Goal: Task Accomplishment & Management: Manage account settings

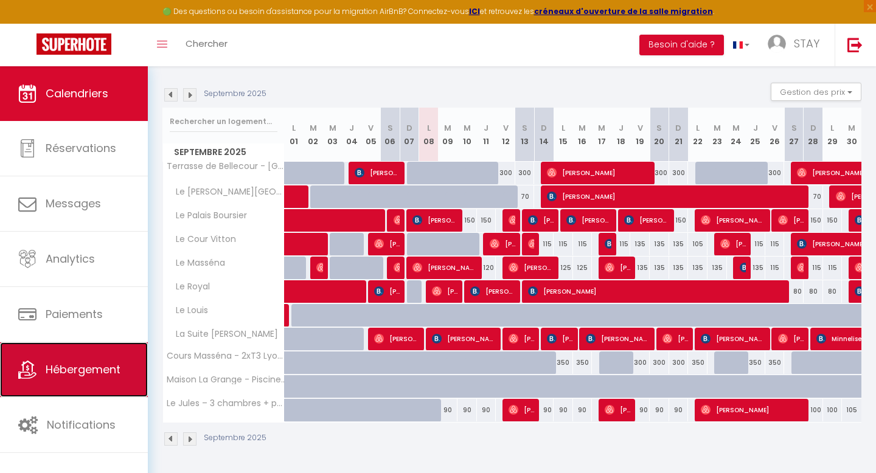
click at [74, 366] on span "Hébergement" at bounding box center [83, 369] width 75 height 15
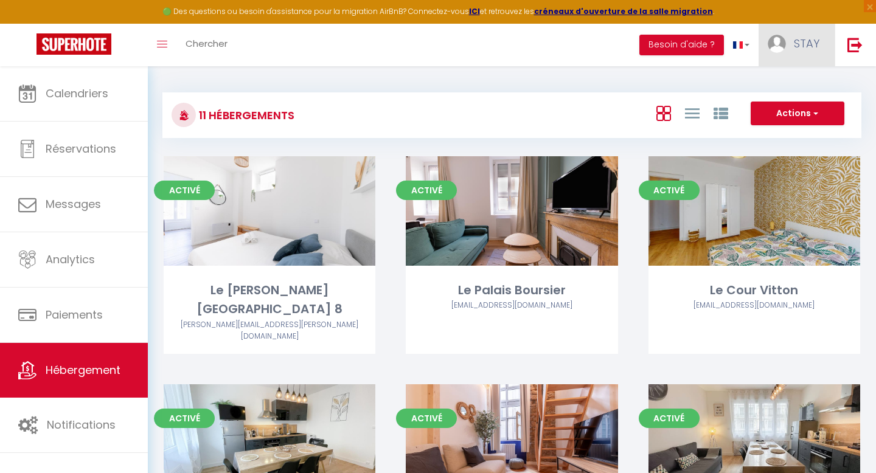
click at [794, 42] on span "STAY" at bounding box center [807, 43] width 26 height 15
click at [779, 84] on link "Paramètres" at bounding box center [786, 84] width 90 height 21
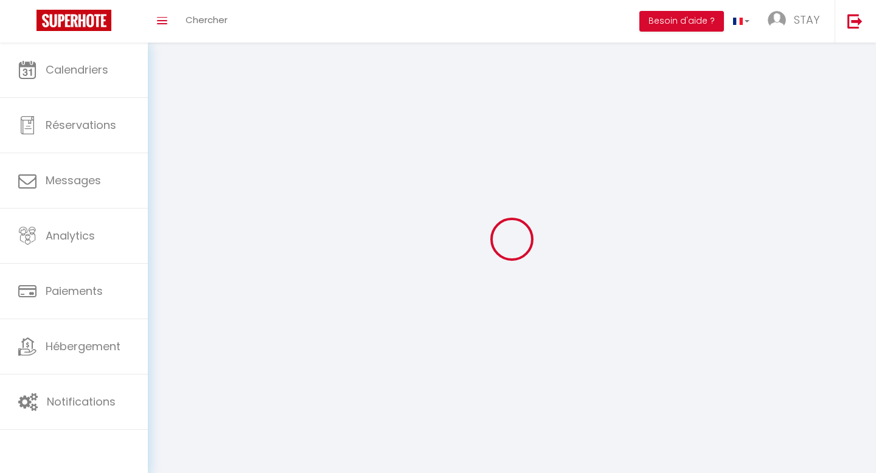
select select "fr"
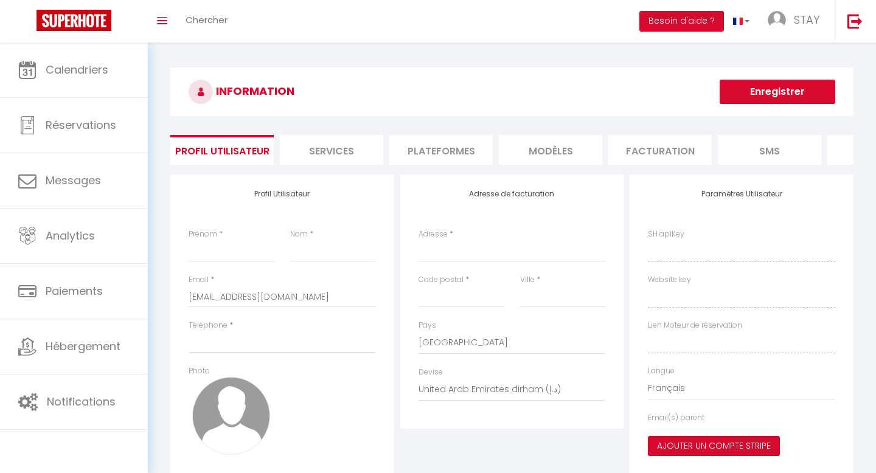
type input "STAY"
type input "EASE"
type input "0636793660"
type input "12 RUE DE LA PART-DIEU"
type input "69003"
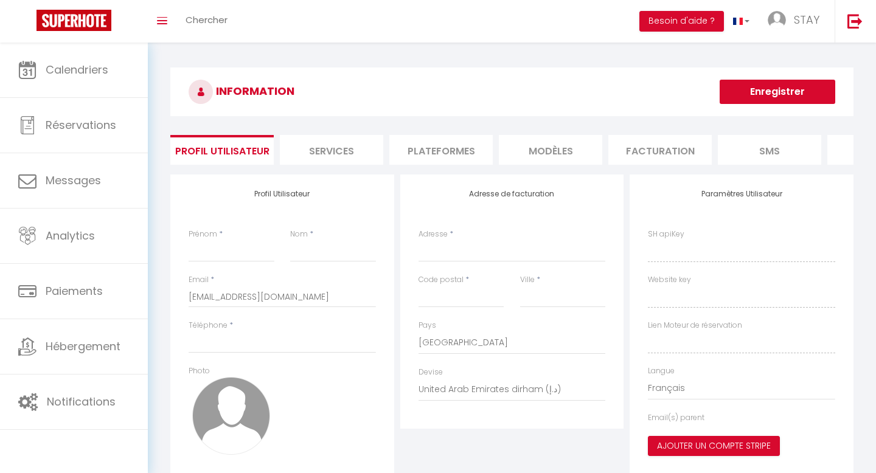
type input "LYON"
select select "28"
type input "05kvSmHxWHzzChuODHG73XPI9"
type input "G6qm2BTbsl9yT4j55DLloqeu0"
type input "https://app.superhote.com/#/get-available-rentals/G6qm2BTbsl9yT4j55DLloqeu0"
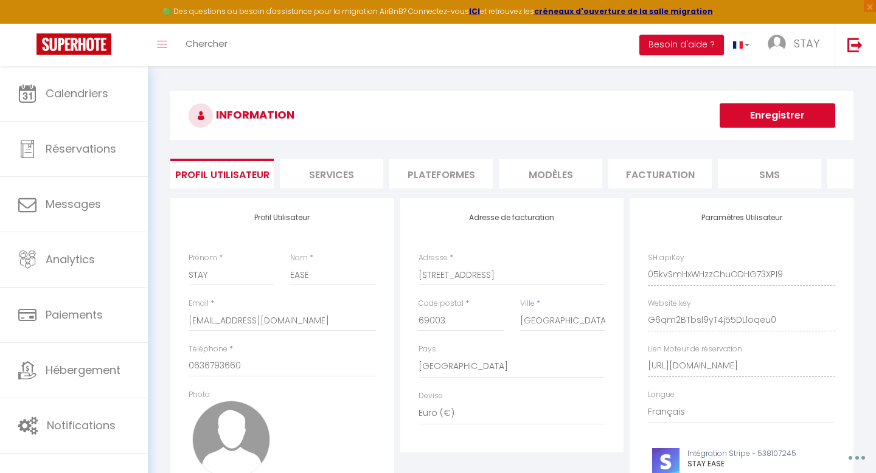
click at [434, 176] on li "Plateformes" at bounding box center [440, 174] width 103 height 30
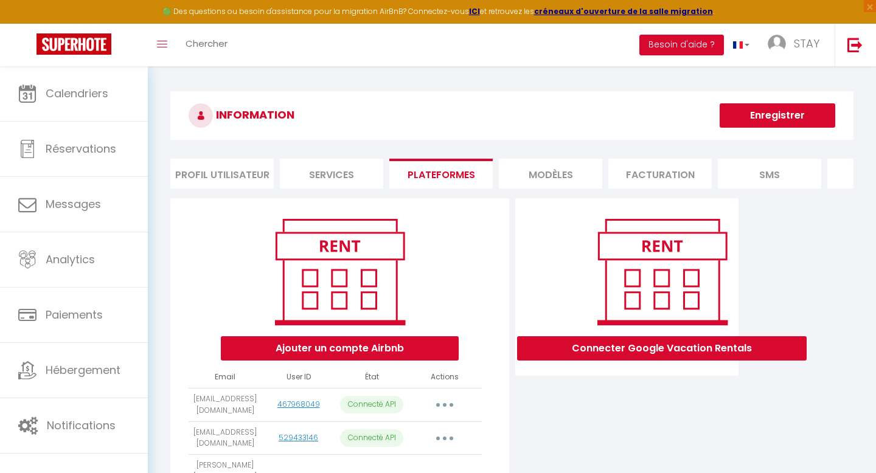
scroll to position [80, 0]
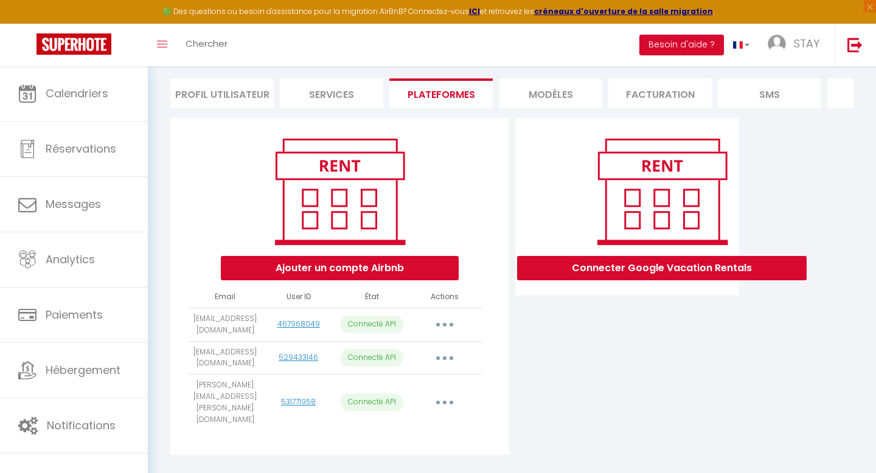
click at [452, 322] on button "button" at bounding box center [445, 324] width 34 height 19
click at [421, 350] on link "Importer les appartements" at bounding box center [391, 352] width 134 height 21
select select "34239"
select select "72869"
select select "73690"
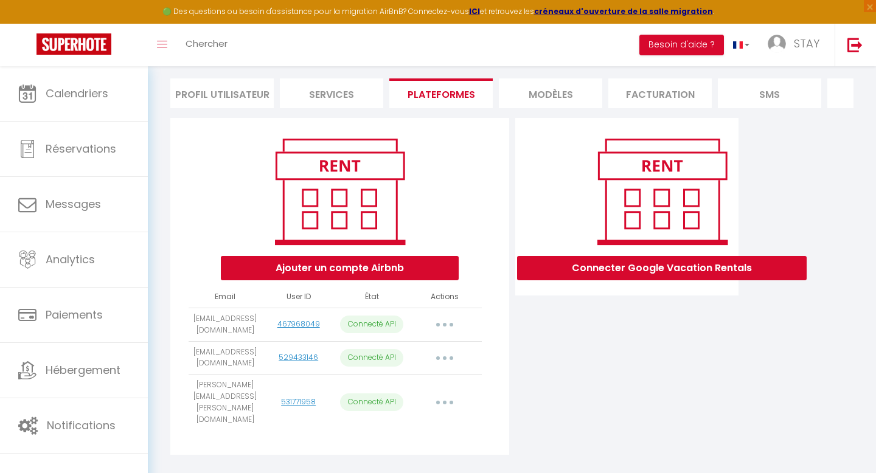
select select
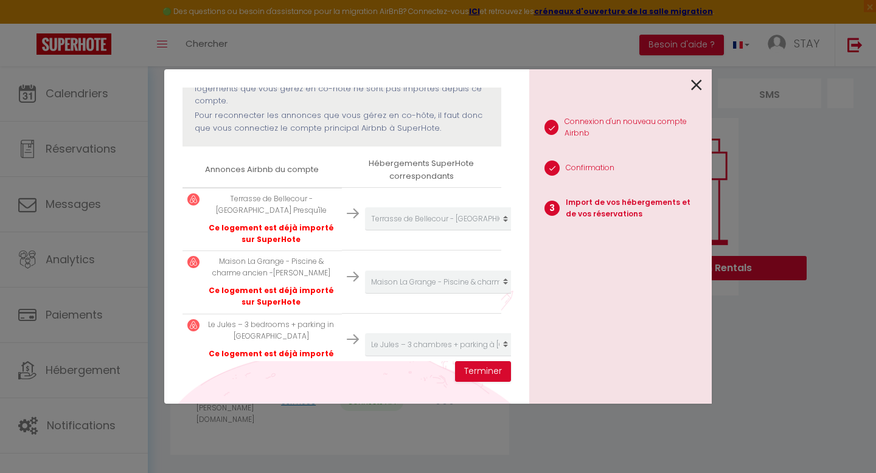
scroll to position [241, 0]
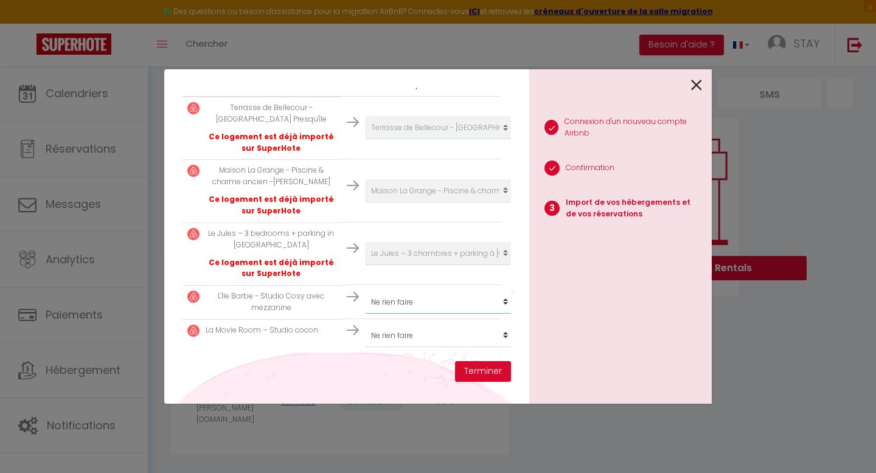
click at [406, 301] on select "Créer un nouvel hébergement Ne rien faire Le Marius - Lyon 8 Le Palais Boursier…" at bounding box center [440, 302] width 150 height 23
click at [400, 305] on select "Créer un nouvel hébergement Ne rien faire Le Marius - Lyon 8 Le Palais Boursier…" at bounding box center [440, 302] width 150 height 23
select select "create_new"
click at [393, 333] on select "Créer un nouvel hébergement Ne rien faire Le Marius - Lyon 8 Le Palais Boursier…" at bounding box center [440, 335] width 150 height 23
select select "create_new"
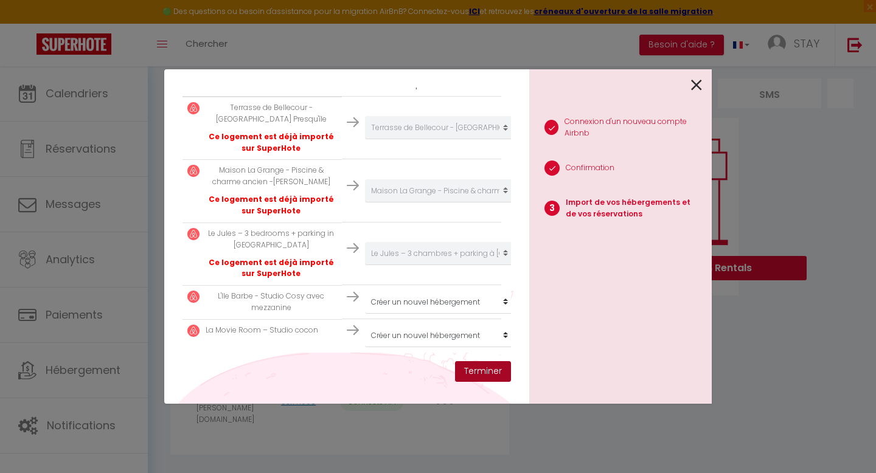
click at [493, 371] on button "Terminer" at bounding box center [483, 371] width 56 height 21
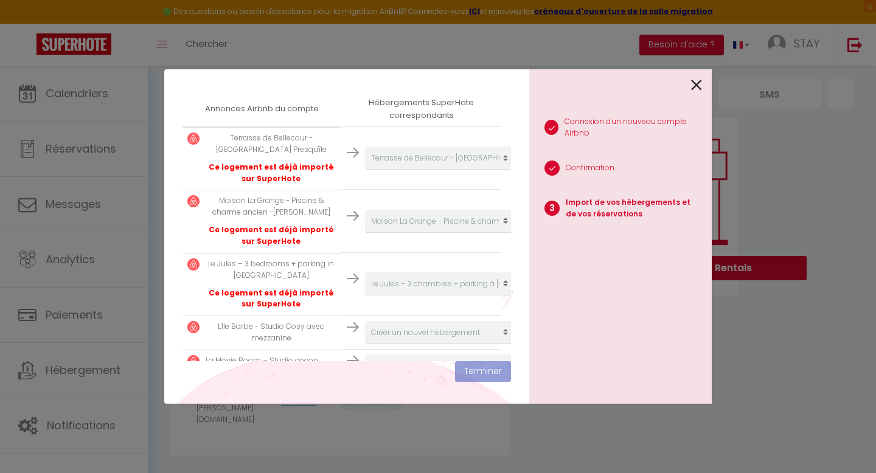
scroll to position [271, 0]
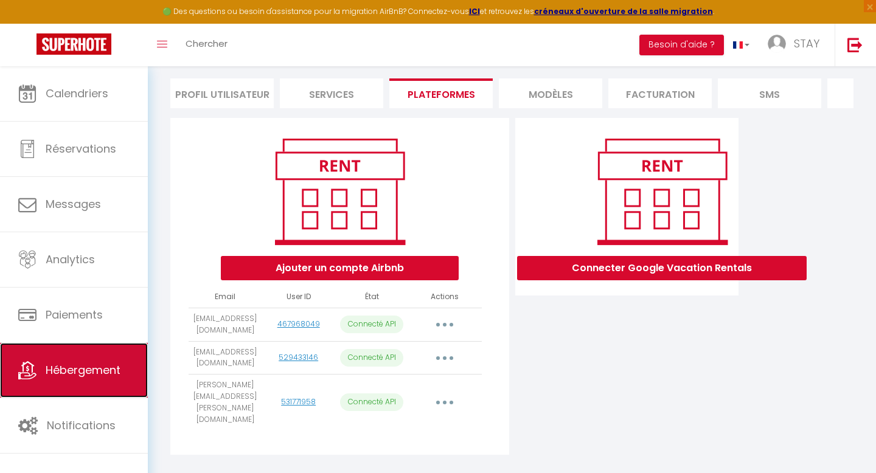
click at [52, 347] on link "Hébergement" at bounding box center [74, 370] width 148 height 55
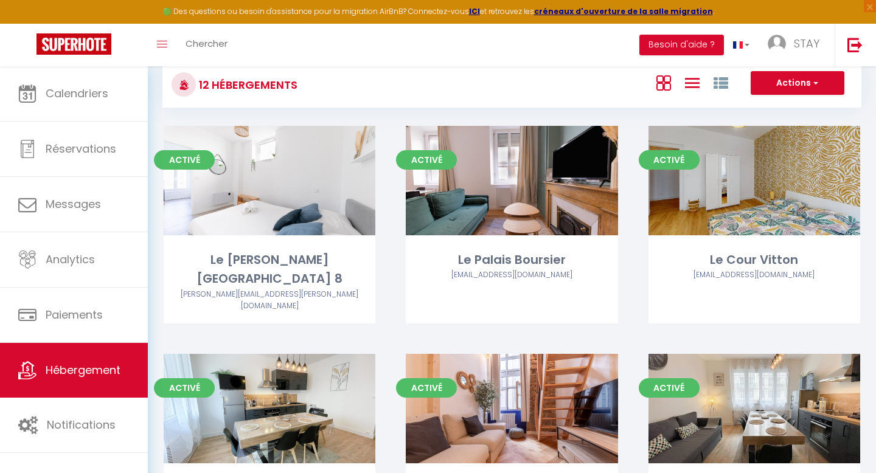
scroll to position [33, 0]
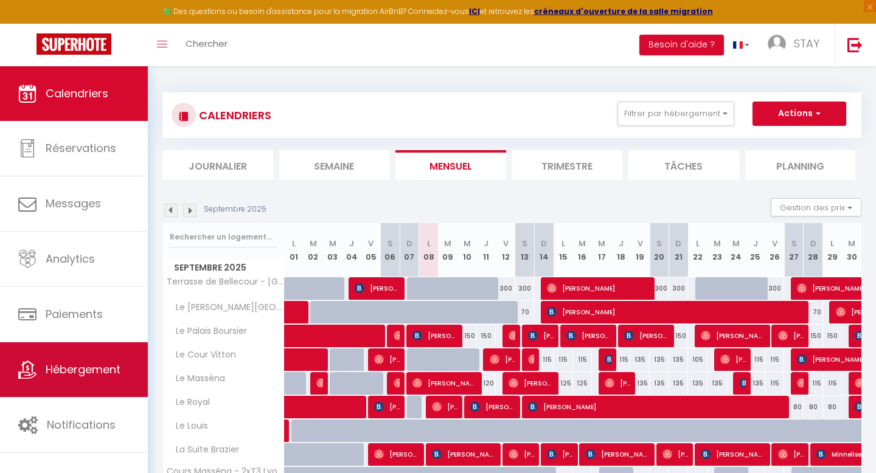
click at [75, 374] on span "Hébergement" at bounding box center [83, 369] width 75 height 15
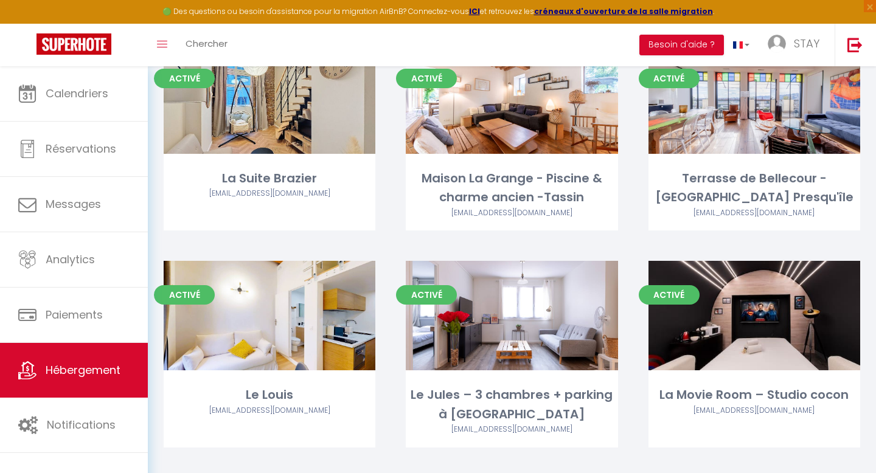
scroll to position [527, 0]
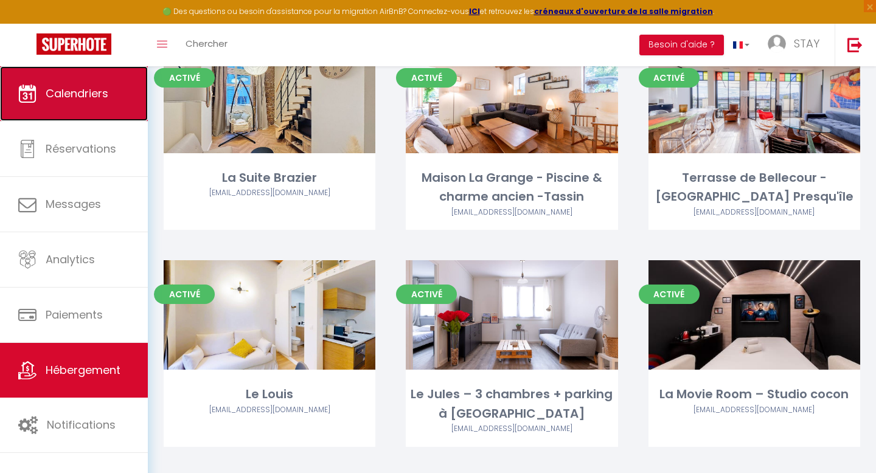
click at [31, 82] on link "Calendriers" at bounding box center [74, 93] width 148 height 55
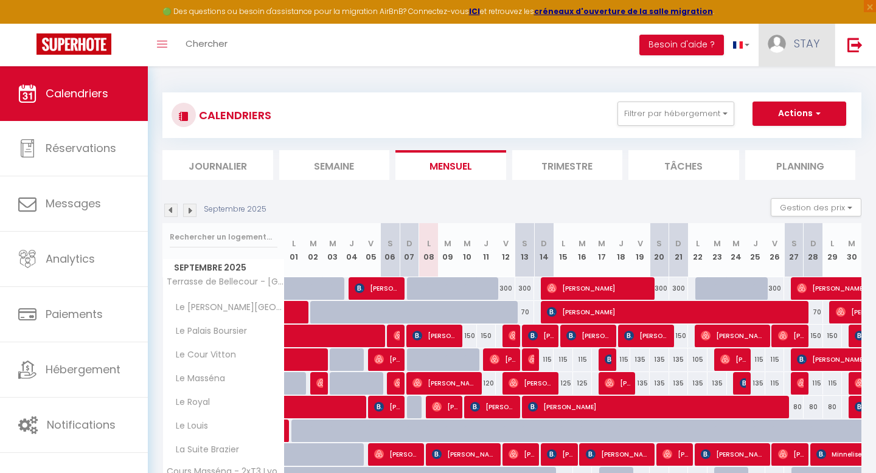
click at [789, 48] on link "STAY" at bounding box center [796, 45] width 76 height 43
click at [778, 83] on link "Paramètres" at bounding box center [786, 84] width 90 height 21
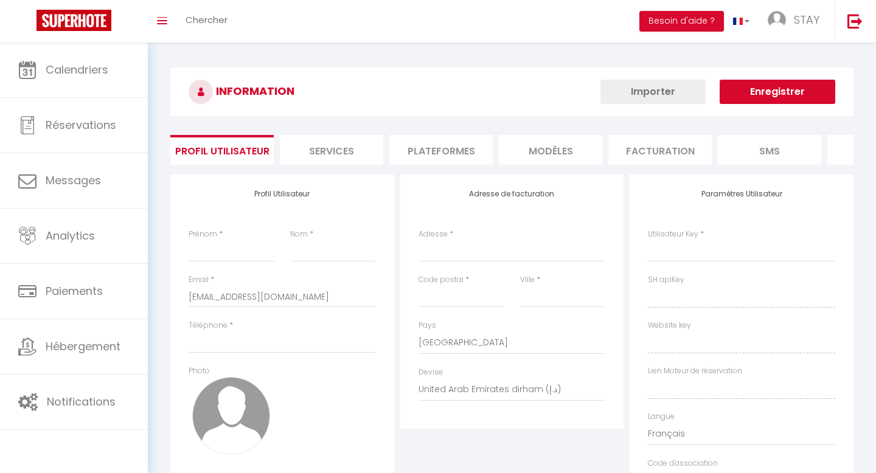
type input "STAY"
type input "EASE"
type input "0636793660"
type input "12 RUE DE LA PART-DIEU"
type input "69003"
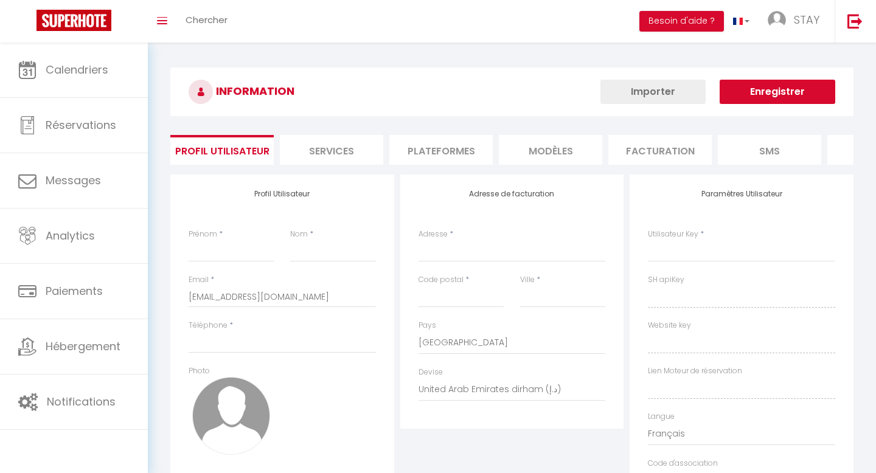
type input "LYON"
select select "28"
type input "05kvSmHxWHzzChuODHG73XPI9"
type input "G6qm2BTbsl9yT4j55DLloqeu0"
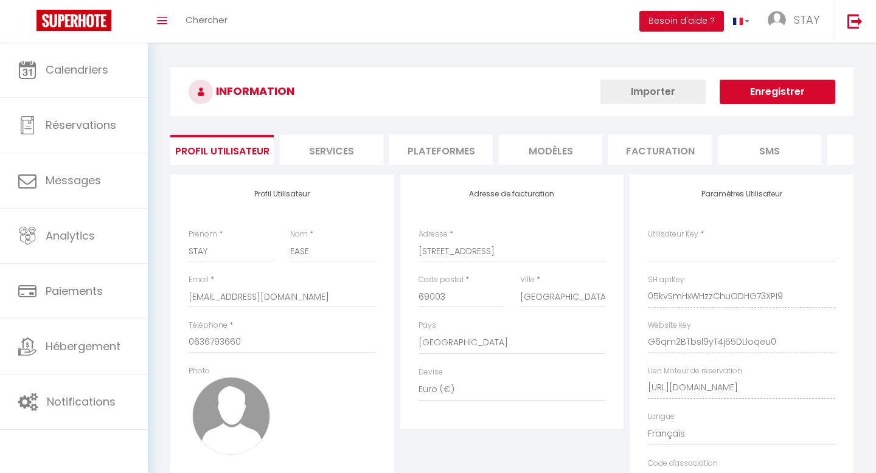
type input "05kvSmHxWHzzChuODHG73XPI9"
type input "G6qm2BTbsl9yT4j55DLloqeu0"
type input "https://app.superhote.com/#/get-available-rentals/G6qm2BTbsl9yT4j55DLloqeu0"
select select "fr"
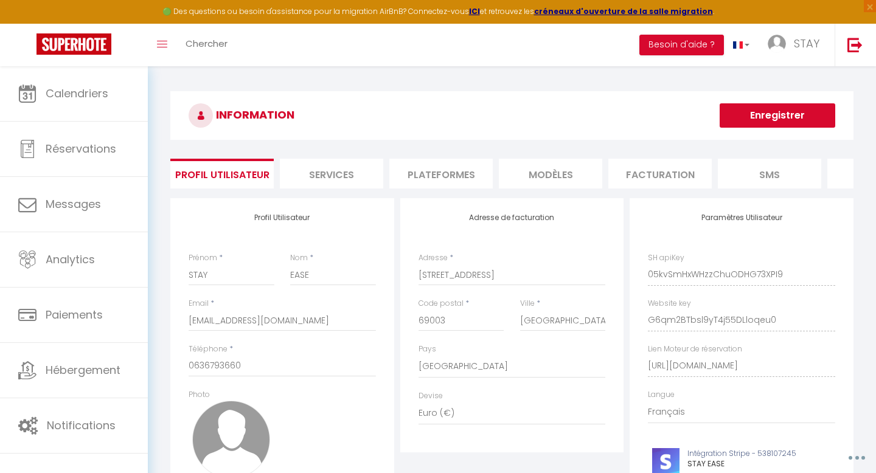
click at [424, 173] on li "Plateformes" at bounding box center [440, 174] width 103 height 30
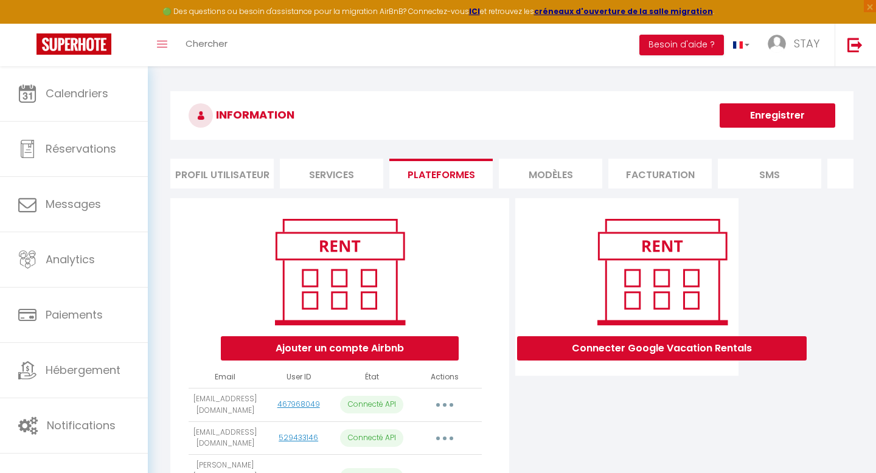
scroll to position [80, 0]
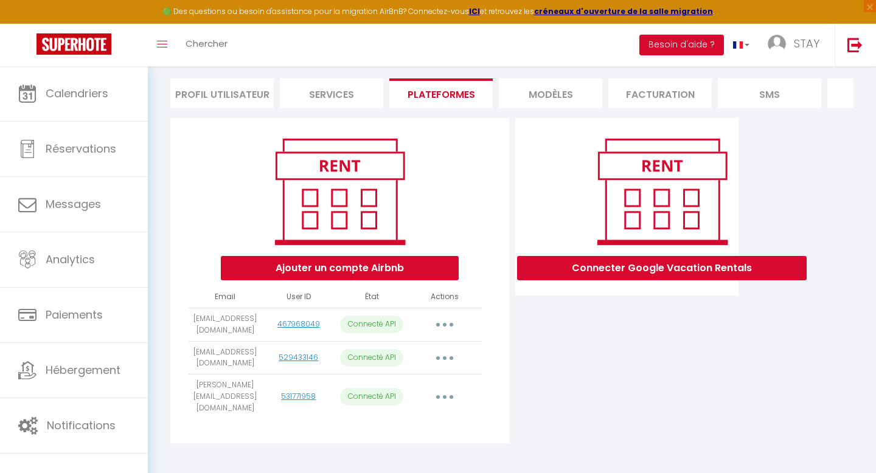
click at [446, 325] on button "button" at bounding box center [445, 324] width 34 height 19
click at [425, 350] on link "Importer les appartements" at bounding box center [391, 352] width 134 height 21
select select "34239"
select select "72869"
select select "73690"
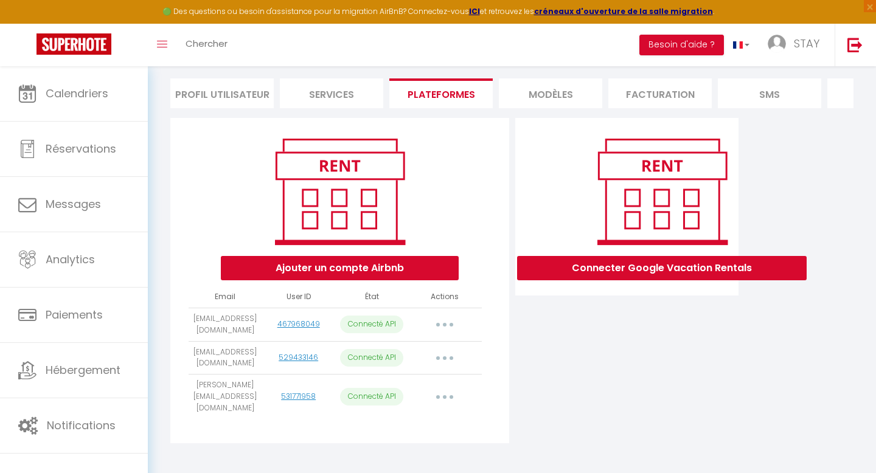
select select
select select "76766"
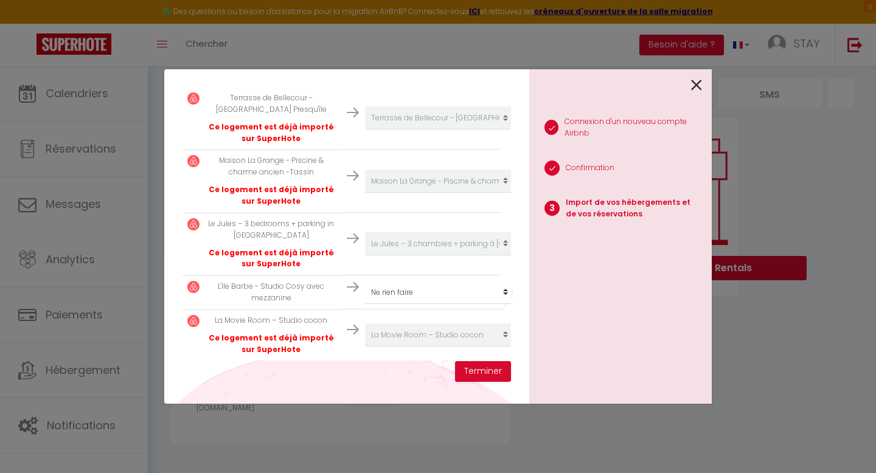
scroll to position [258, 0]
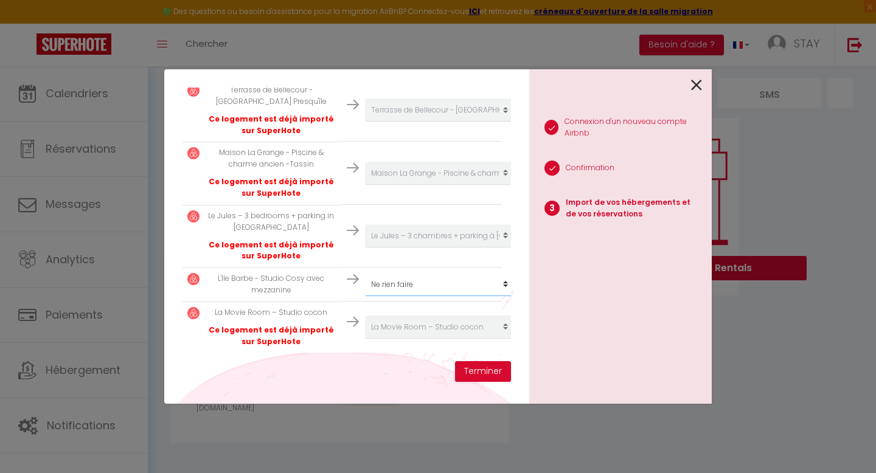
click at [423, 288] on select "Créer un nouvel hébergement Ne rien faire Le Marius - Lyon 8 Le Palais Boursier…" at bounding box center [440, 284] width 150 height 23
select select "create_new"
click at [477, 378] on button "Terminer" at bounding box center [483, 371] width 56 height 21
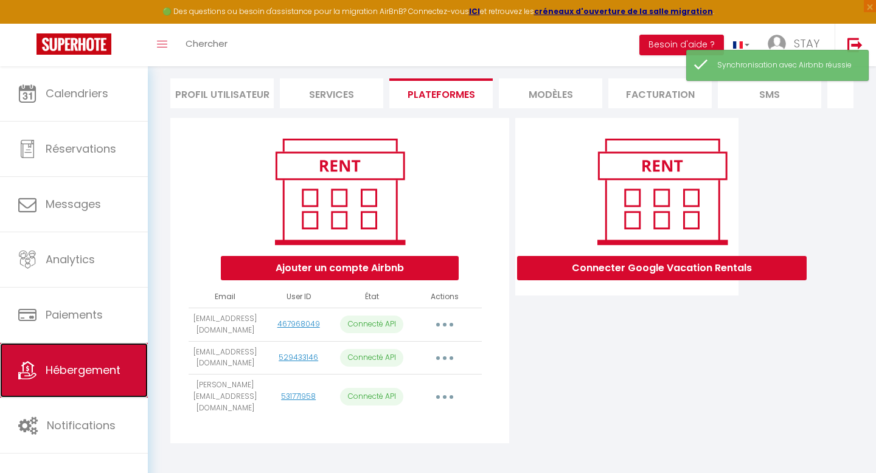
click at [61, 370] on span "Hébergement" at bounding box center [83, 369] width 75 height 15
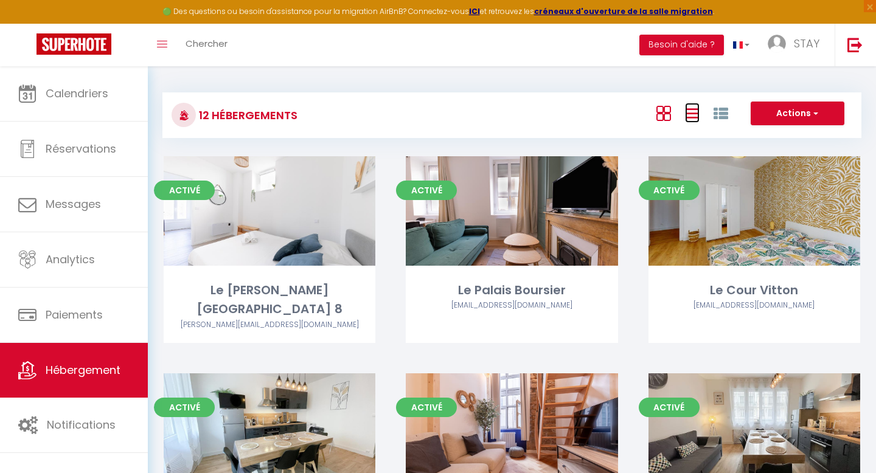
click at [689, 108] on icon at bounding box center [692, 113] width 15 height 15
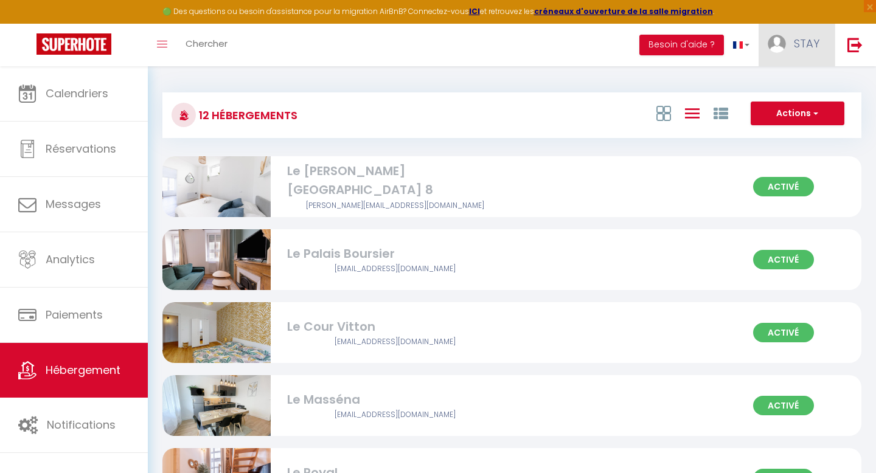
click at [788, 43] on link "STAY" at bounding box center [796, 45] width 76 height 43
click at [762, 75] on link "Paramètres" at bounding box center [786, 84] width 90 height 21
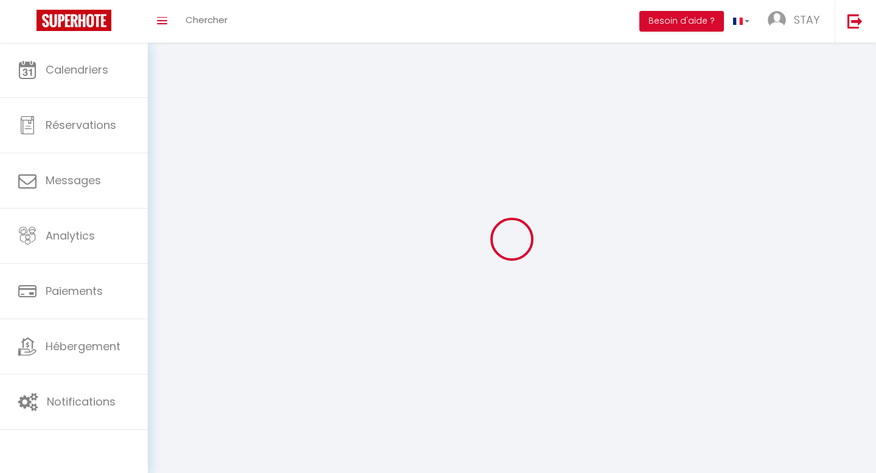
type input "STAY"
type input "EASE"
type input "0636793660"
type input "12 RUE DE LA PART-DIEU"
type input "69003"
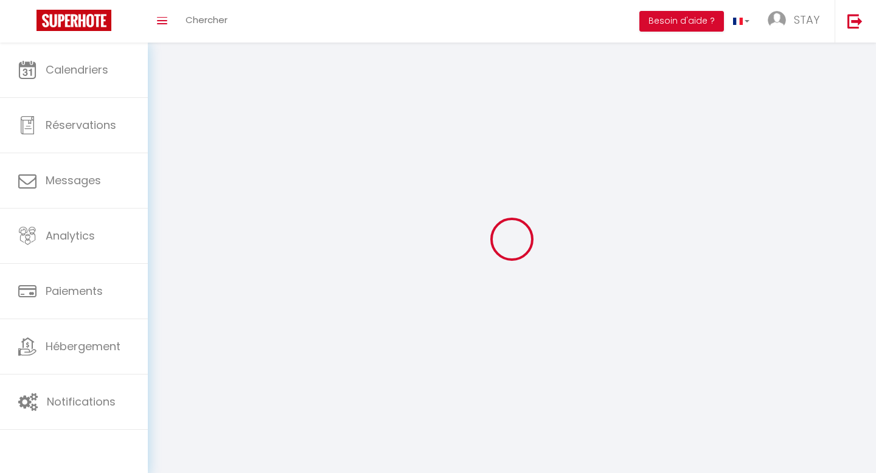
type input "LYON"
type input "05kvSmHxWHzzChuODHG73XPI9"
type input "G6qm2BTbsl9yT4j55DLloqeu0"
select select "28"
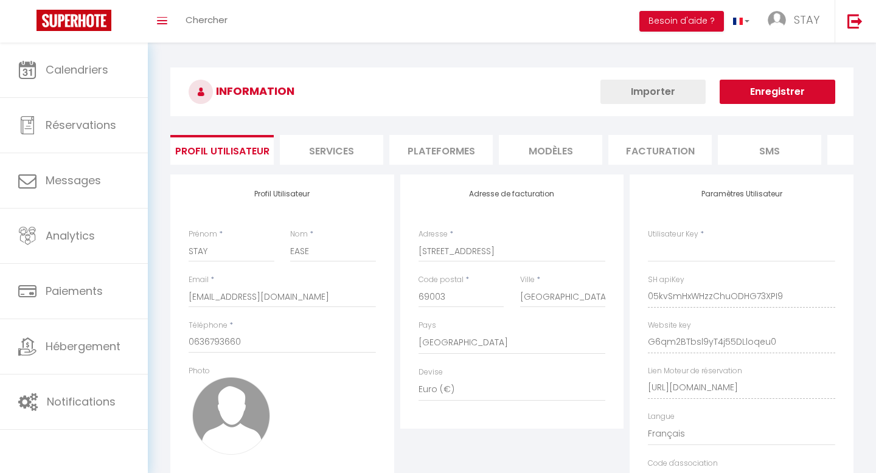
type input "05kvSmHxWHzzChuODHG73XPI9"
type input "G6qm2BTbsl9yT4j55DLloqeu0"
type input "https://app.superhote.com/#/get-available-rentals/G6qm2BTbsl9yT4j55DLloqeu0"
select select "fr"
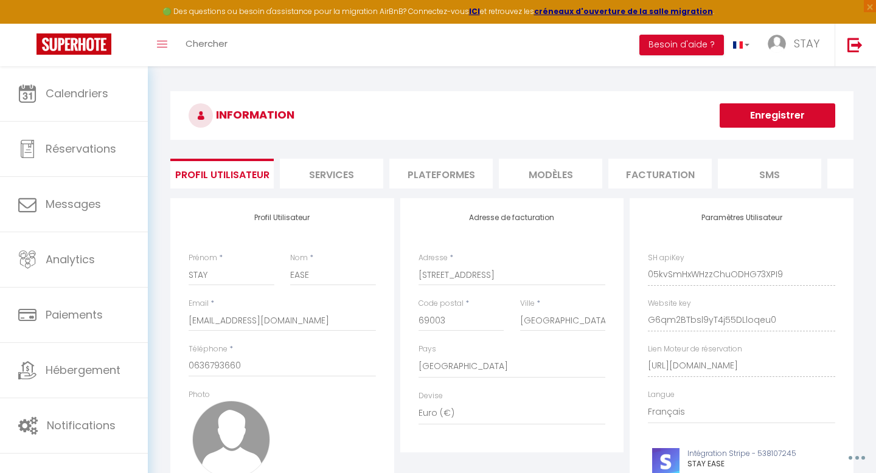
click at [448, 171] on li "Plateformes" at bounding box center [440, 174] width 103 height 30
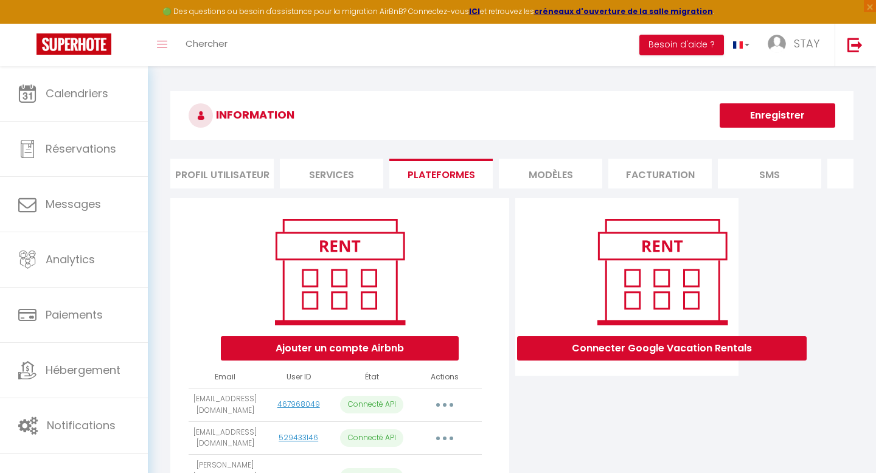
click at [442, 400] on button "button" at bounding box center [445, 404] width 34 height 19
click at [403, 437] on link "Importer les appartements" at bounding box center [391, 432] width 134 height 21
select select "34239"
select select "72869"
select select "73690"
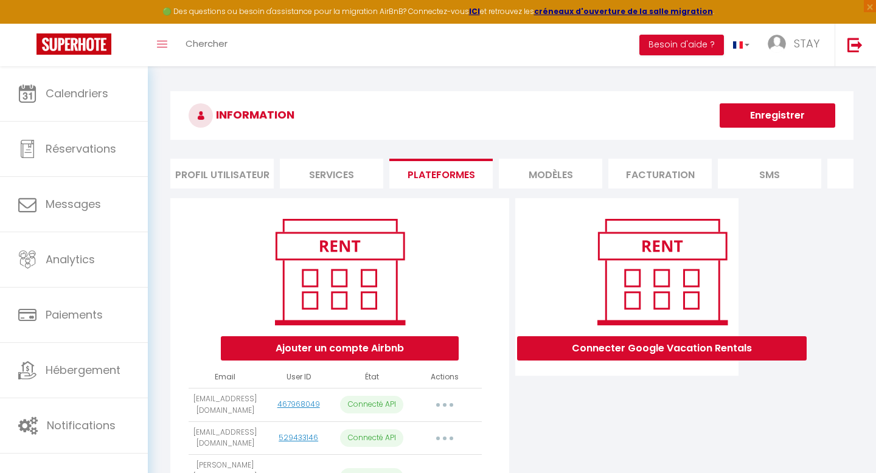
select select
select select "76766"
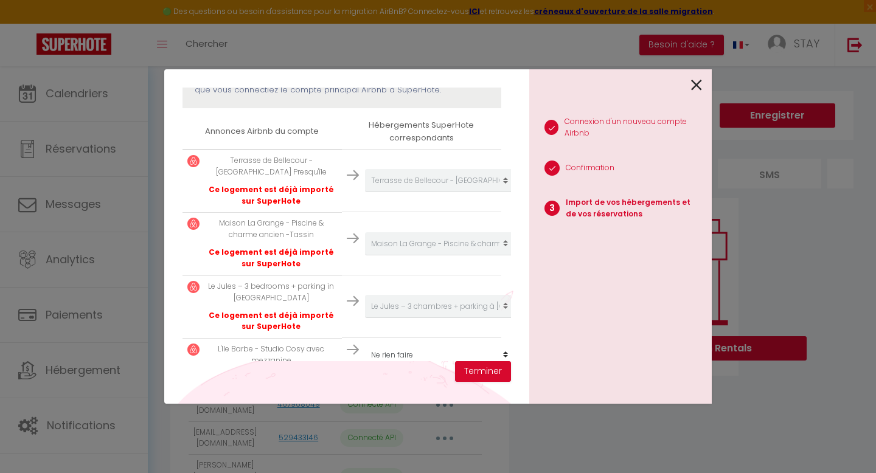
scroll to position [258, 0]
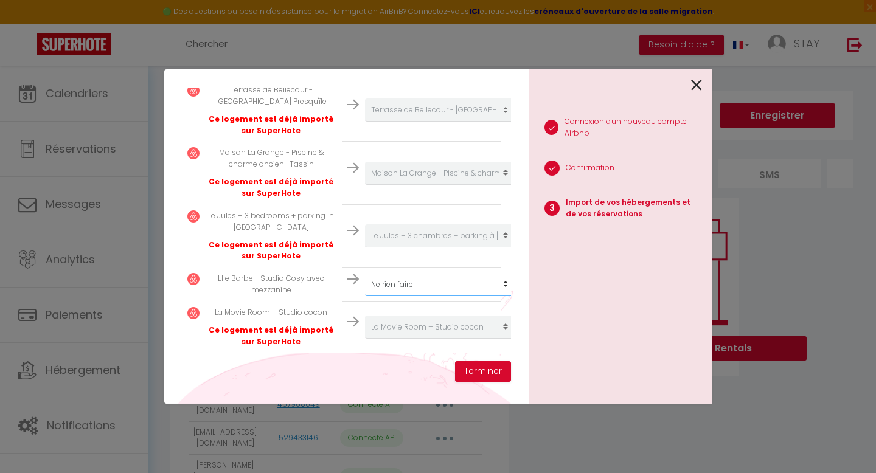
click at [418, 289] on select "Créer un nouvel hébergement Ne rien faire Le Marius - Lyon 8 Le Palais Boursier…" at bounding box center [440, 284] width 150 height 23
select select "create_new"
click at [476, 370] on button "Terminer" at bounding box center [483, 371] width 56 height 21
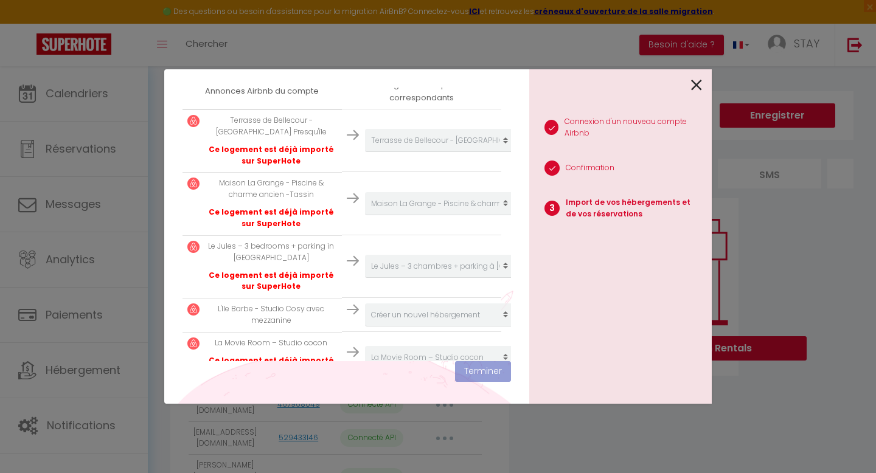
scroll to position [289, 0]
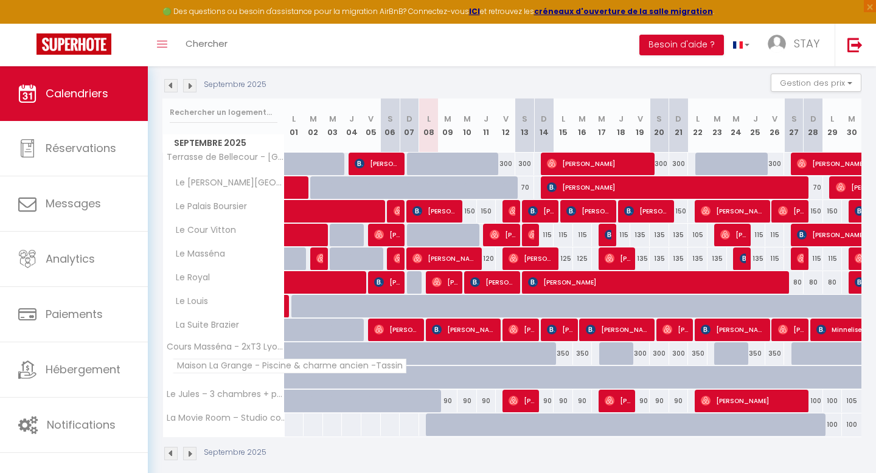
scroll to position [120, 0]
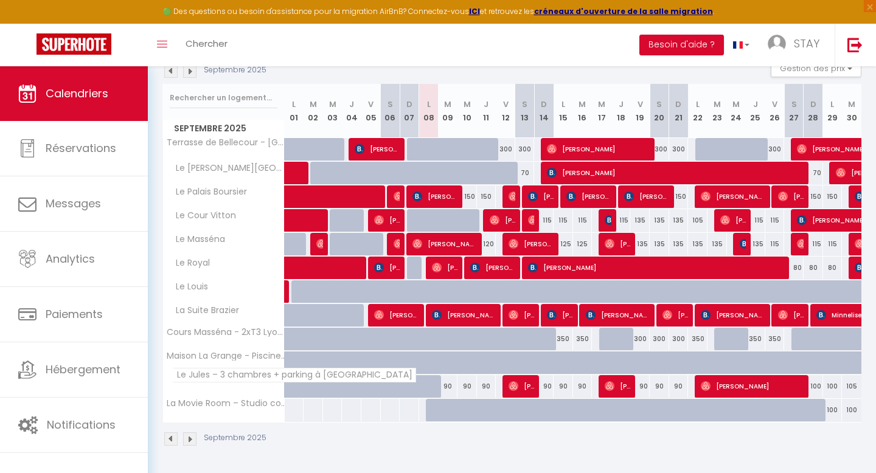
scroll to position [116, 0]
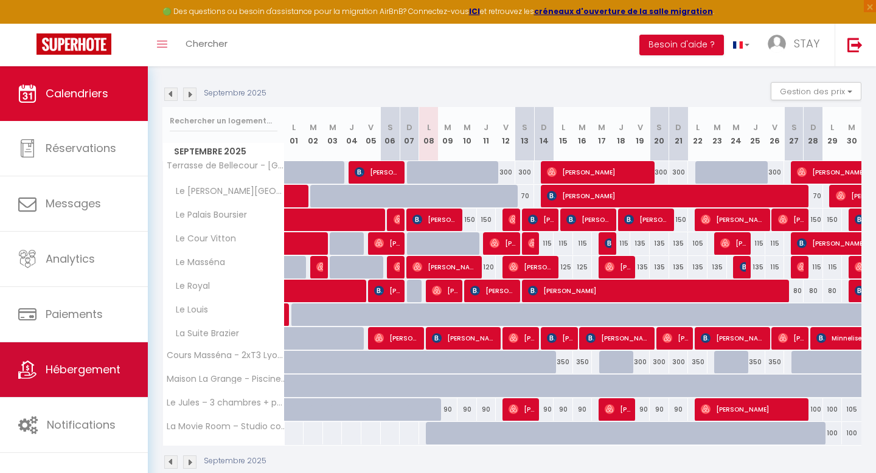
click at [69, 397] on link "Hébergement" at bounding box center [74, 369] width 148 height 55
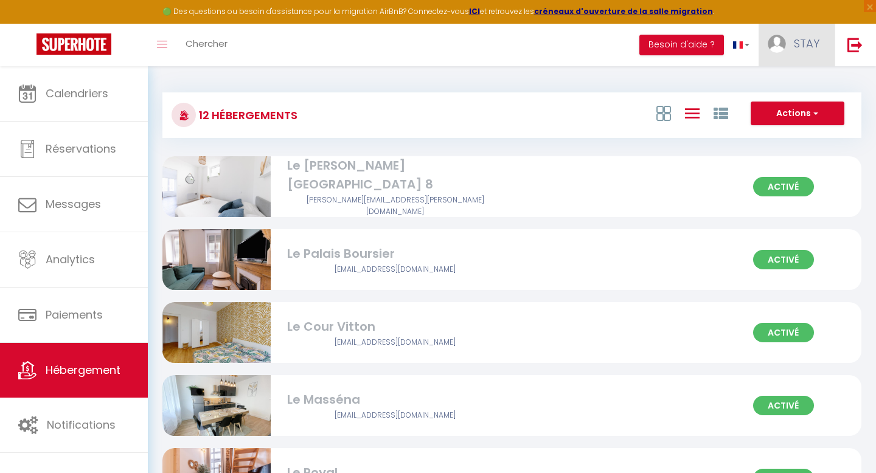
click at [773, 45] on img at bounding box center [777, 44] width 18 height 18
click at [770, 86] on link "Paramètres" at bounding box center [786, 84] width 90 height 21
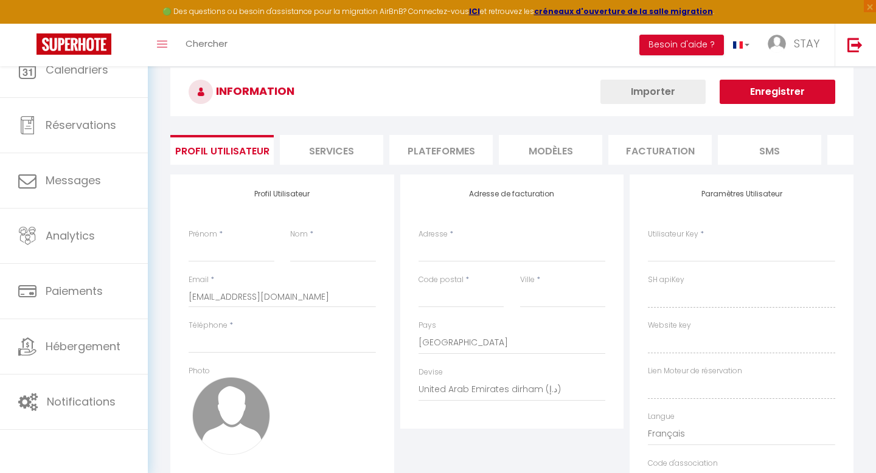
type input "STAY"
type input "EASE"
type input "0636793660"
type input "12 RUE DE LA PART-DIEU"
type input "69003"
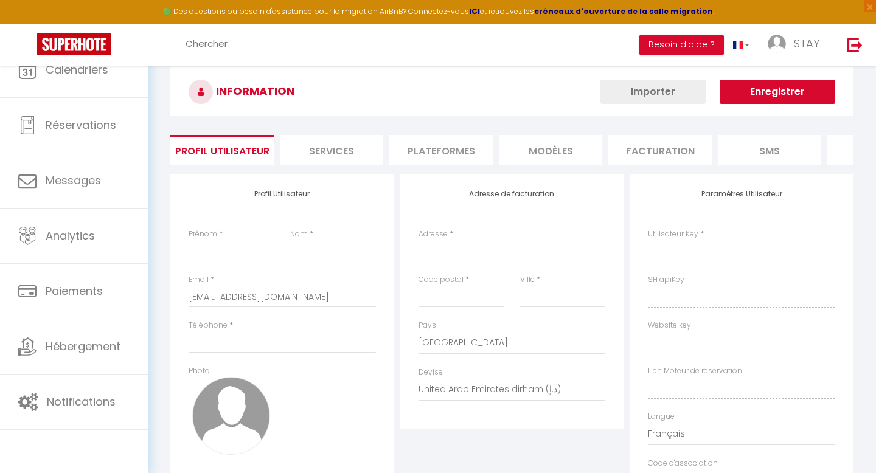
type input "LYON"
select select "1"
select select "28"
type input "05kvSmHxWHzzChuODHG73XPI9"
type input "G6qm2BTbsl9yT4j55DLloqeu0"
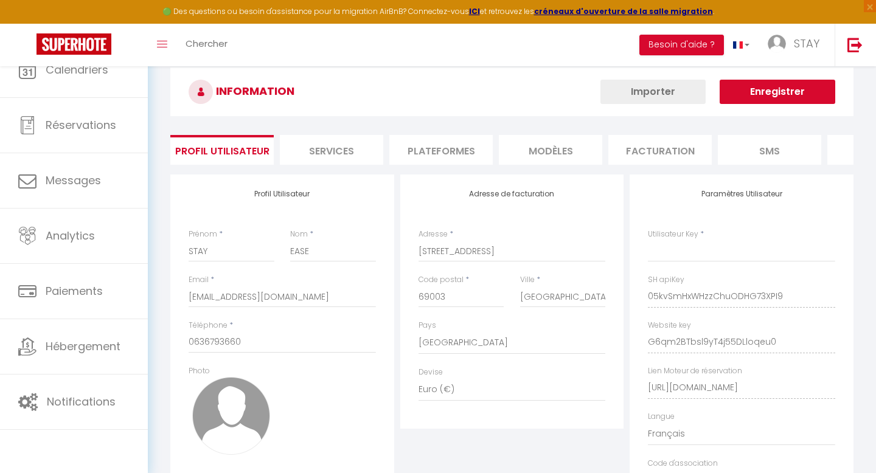
type input "05kvSmHxWHzzChuODHG73XPI9"
type input "G6qm2BTbsl9yT4j55DLloqeu0"
type input "https://app.superhote.com/#/get-available-rentals/G6qm2BTbsl9yT4j55DLloqeu0"
select select "fr"
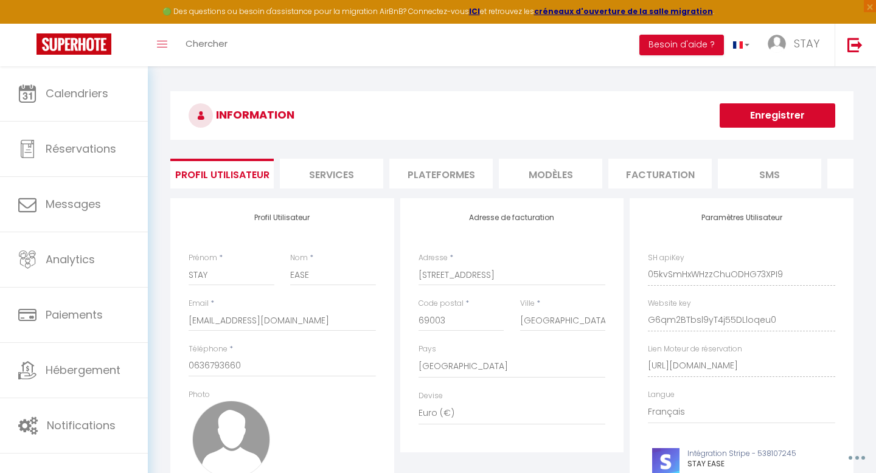
click at [457, 165] on li "Plateformes" at bounding box center [440, 174] width 103 height 30
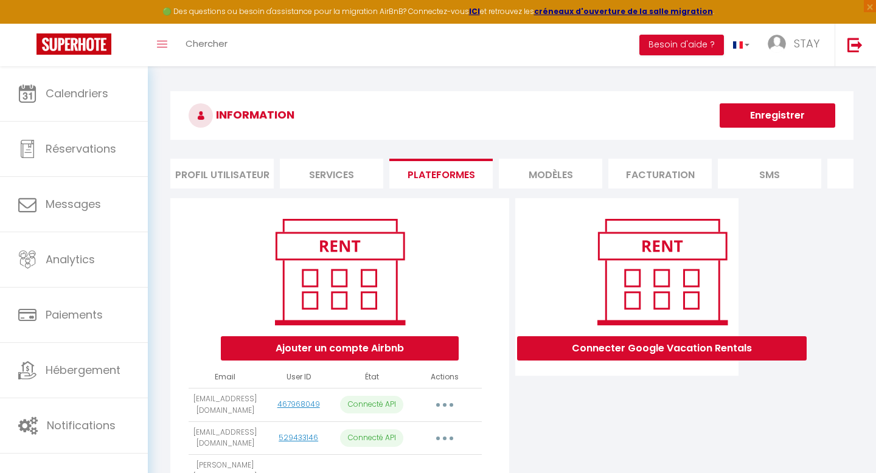
scroll to position [80, 0]
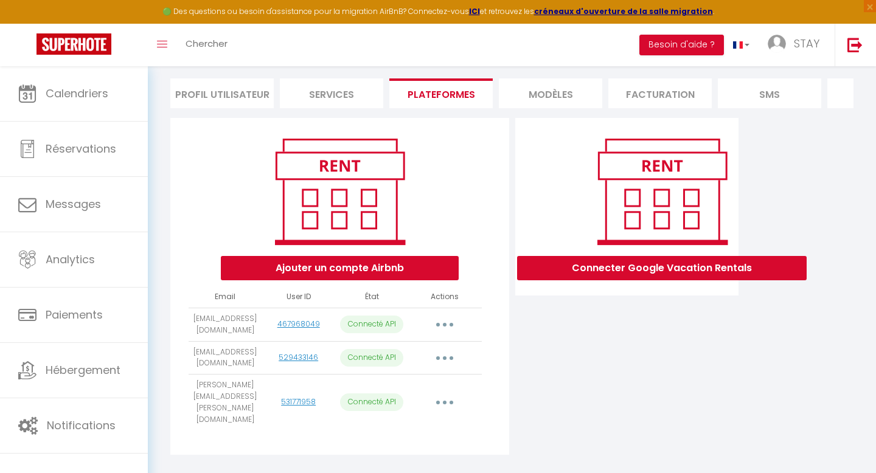
click at [449, 325] on button "button" at bounding box center [445, 324] width 34 height 19
click at [404, 344] on link "Importer les appartements" at bounding box center [391, 352] width 134 height 21
select select "34239"
select select "72869"
select select "73690"
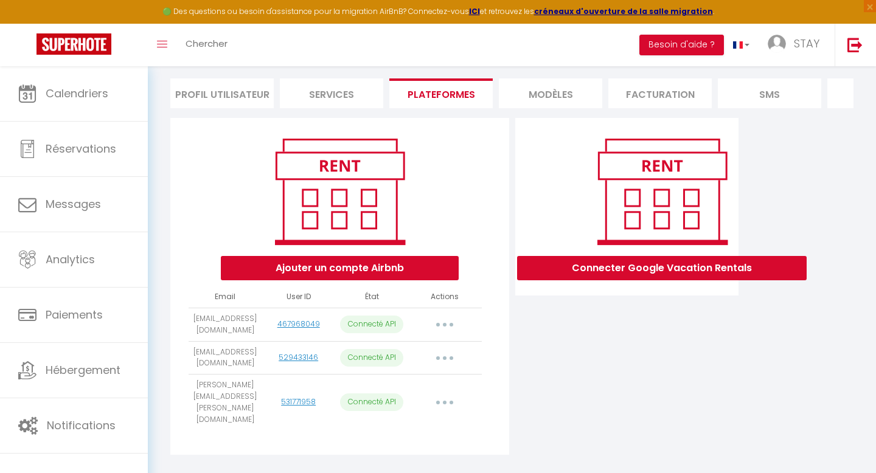
select select
select select "76766"
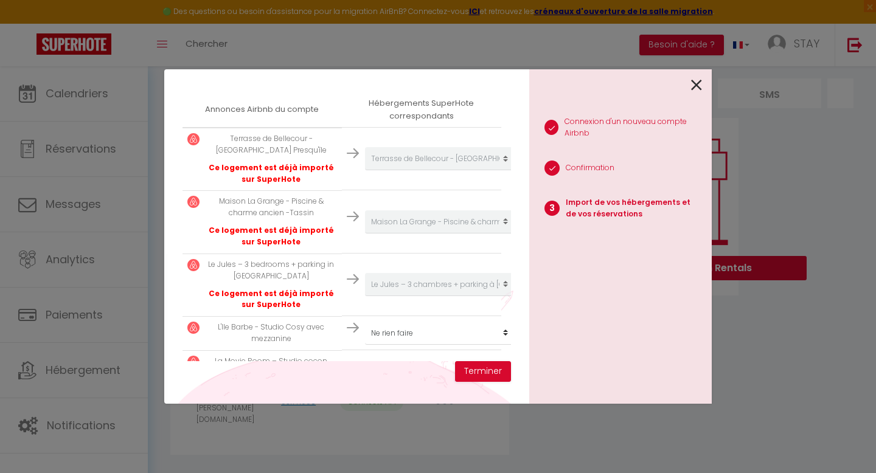
scroll to position [258, 0]
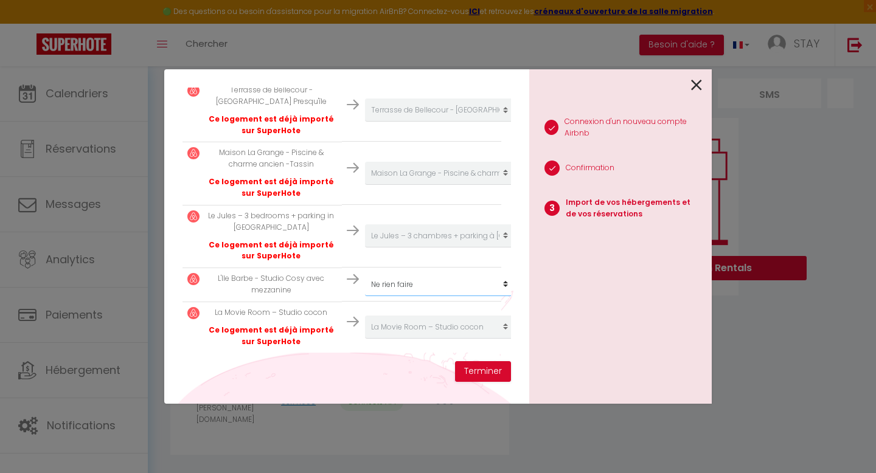
click at [403, 290] on select "Créer un nouvel hébergement Ne rien faire Le Marius - Lyon 8 Le Palais Boursier…" at bounding box center [440, 284] width 150 height 23
select select "create_new"
click at [478, 367] on button "Terminer" at bounding box center [483, 371] width 56 height 21
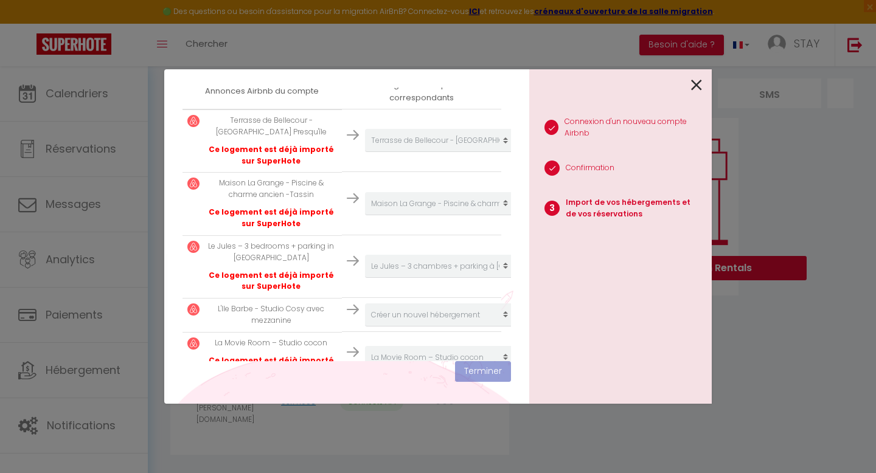
scroll to position [289, 0]
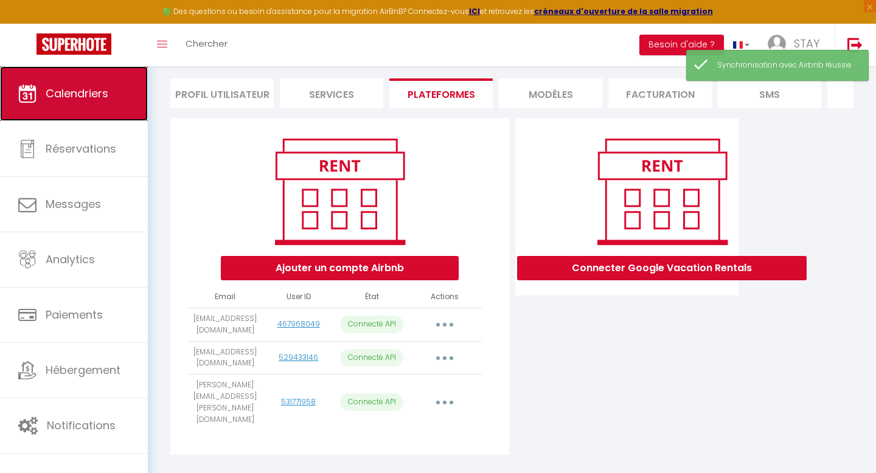
click at [63, 95] on span "Calendriers" at bounding box center [77, 93] width 63 height 15
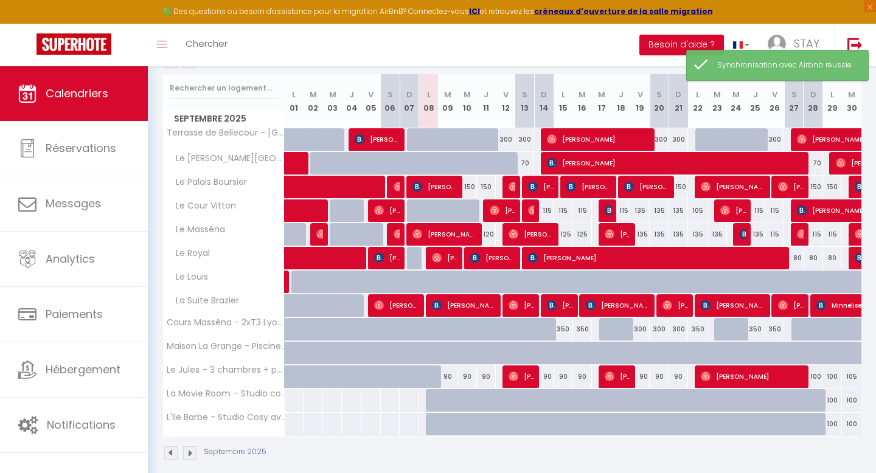
scroll to position [159, 0]
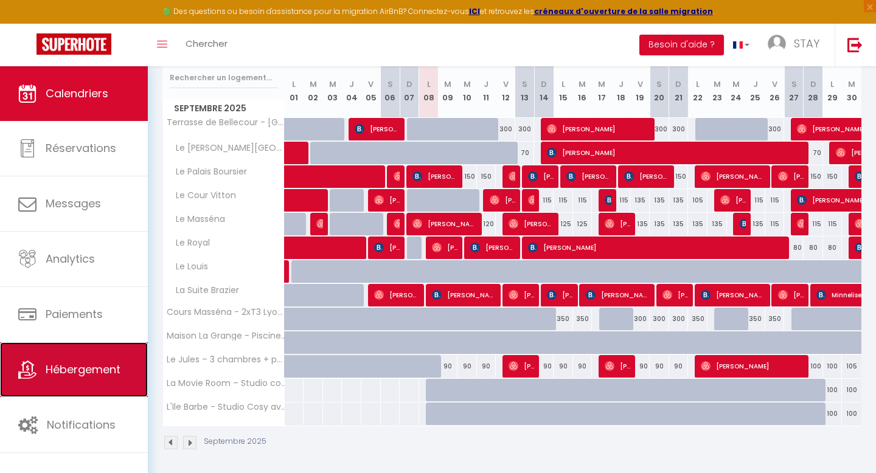
click at [91, 367] on span "Hébergement" at bounding box center [83, 369] width 75 height 15
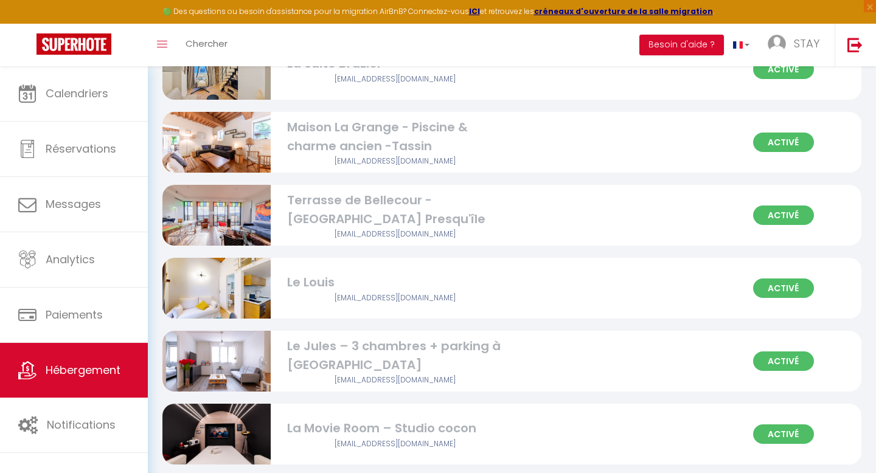
scroll to position [556, 0]
click at [406, 446] on div "[EMAIL_ADDRESS][DOMAIN_NAME]" at bounding box center [395, 444] width 217 height 12
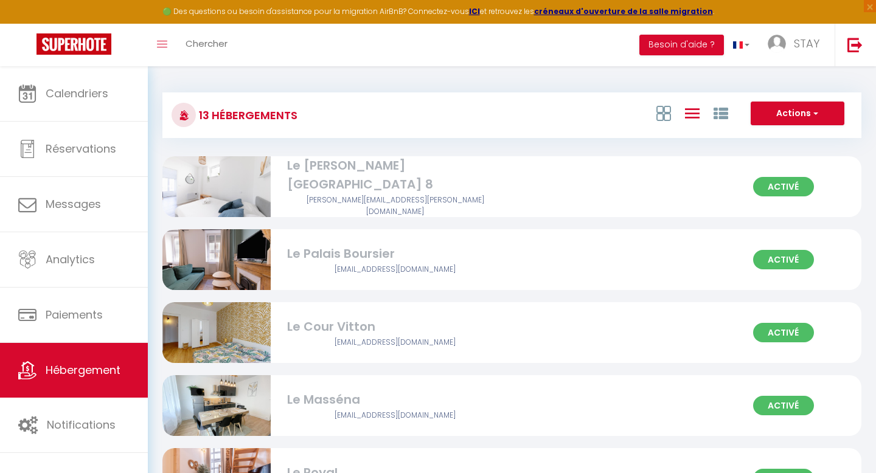
select select "3"
select select "2"
select select "1"
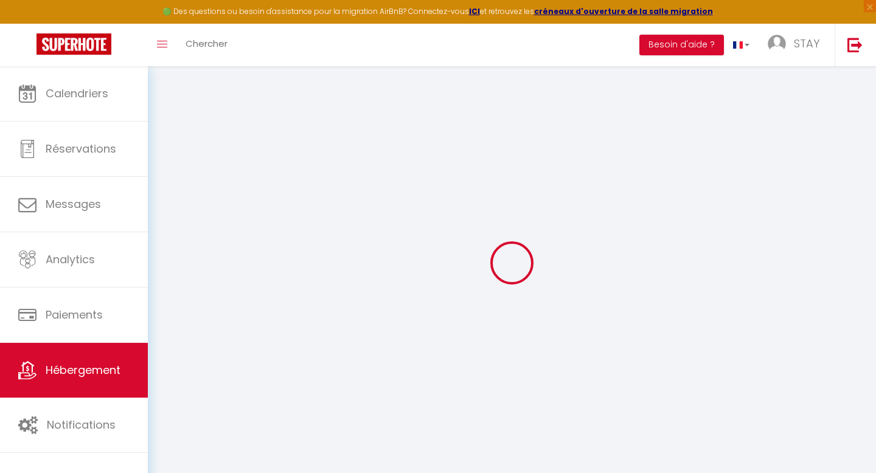
select select
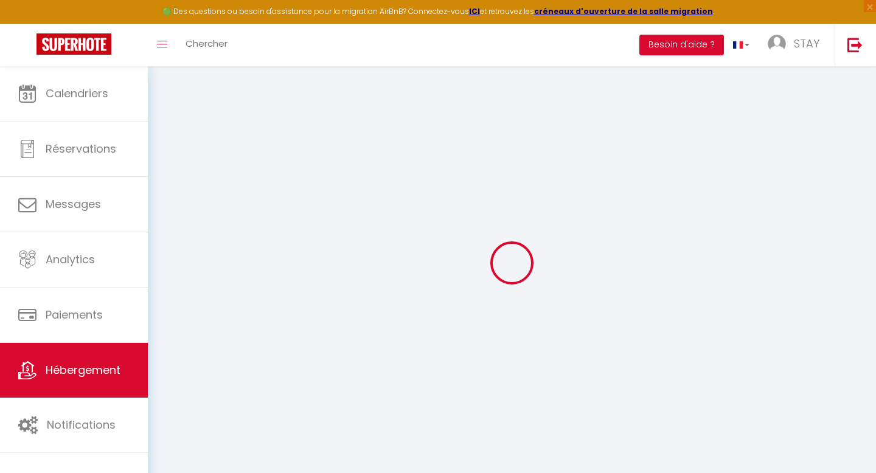
select select
checkbox input "false"
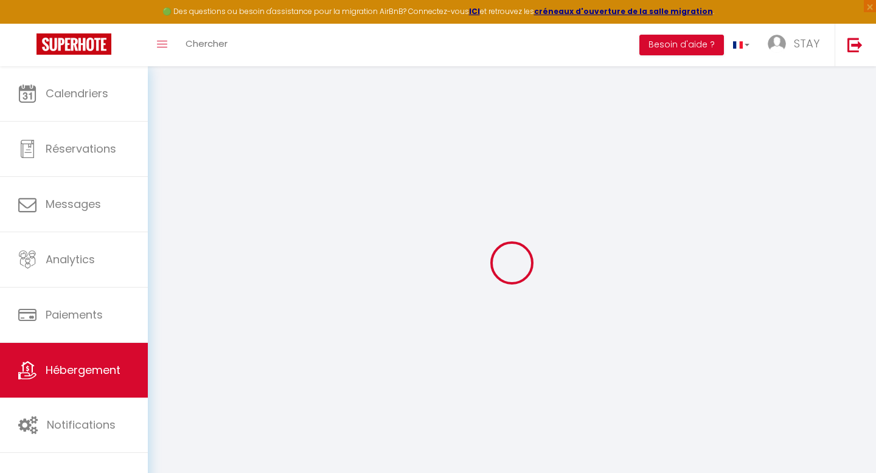
checkbox input "false"
select select
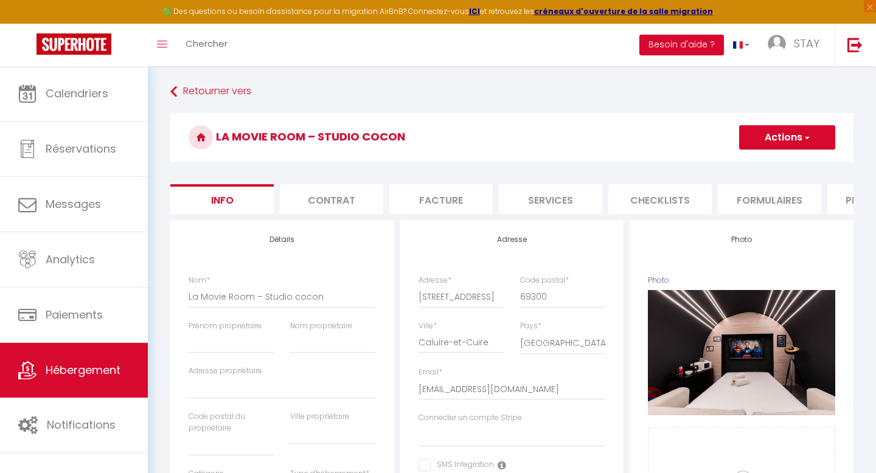
click at [584, 201] on li "Services" at bounding box center [550, 199] width 103 height 30
select select
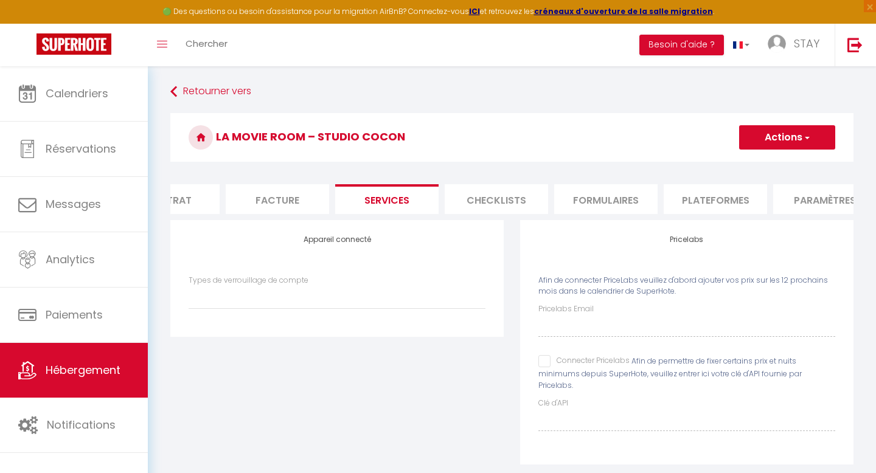
scroll to position [0, 165]
click at [696, 206] on li "Plateformes" at bounding box center [713, 199] width 103 height 30
select select
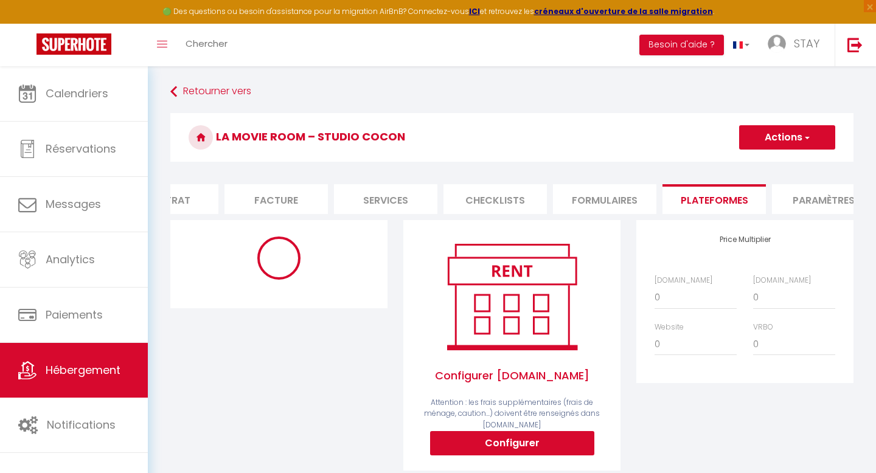
select select
select select "365"
select select "well_reviewed_guests"
select select "EUR"
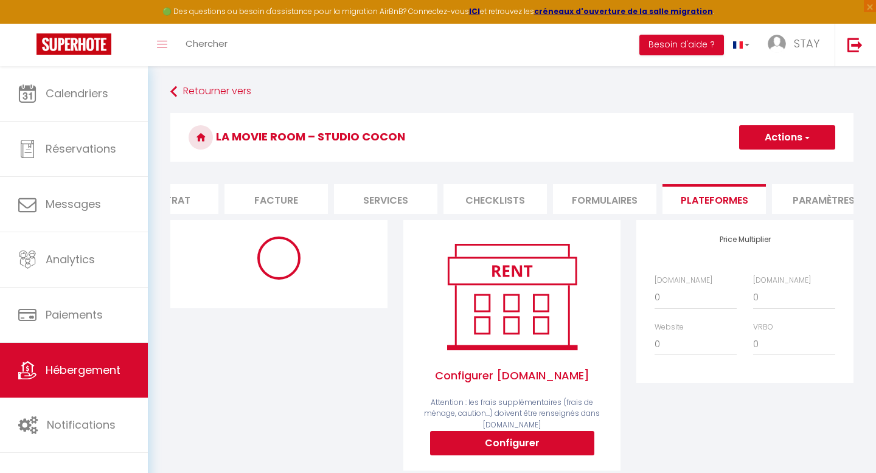
select select
select select "4494-1502938929881403545"
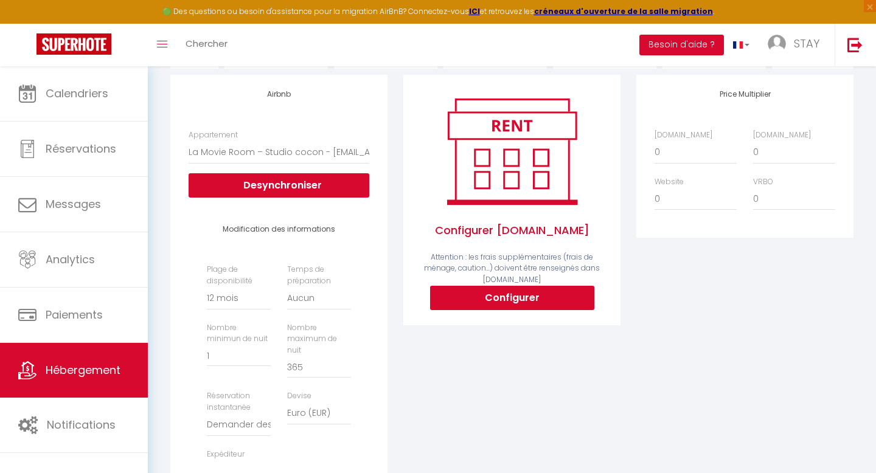
scroll to position [150, 0]
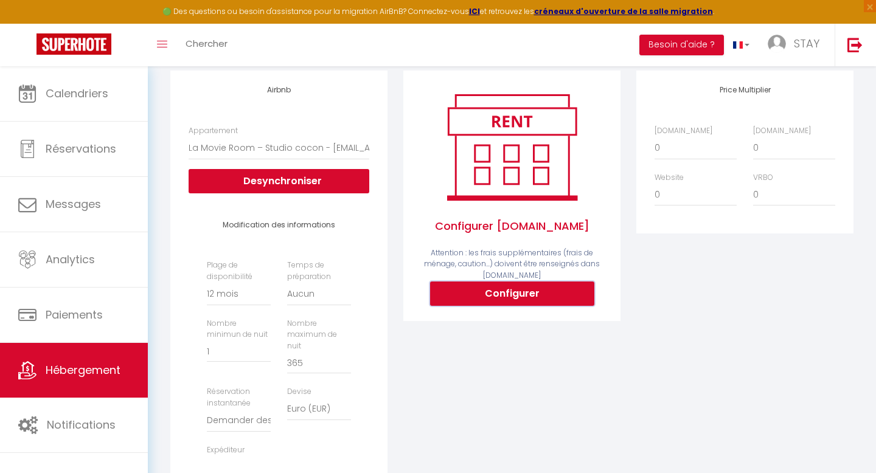
click at [566, 293] on button "Configurer" at bounding box center [512, 294] width 164 height 24
select select
type input "stay-ease-udn7q7pm_property@reply.superhote.com"
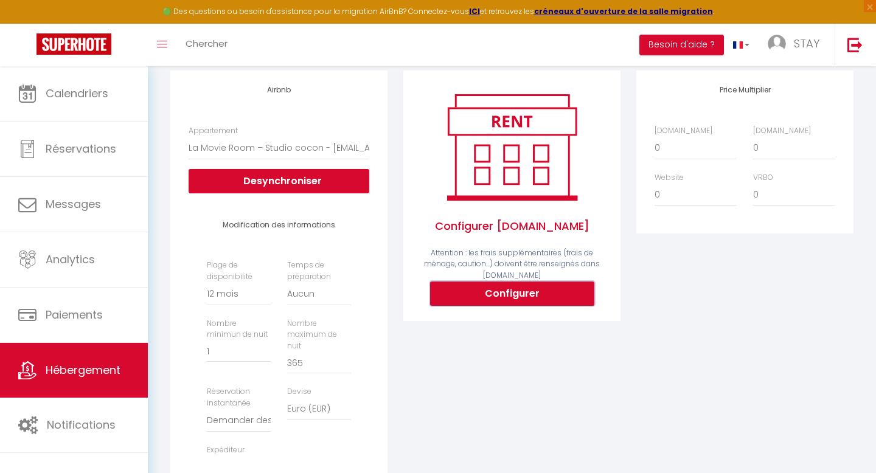
type input "[EMAIL_ADDRESS][DOMAIN_NAME]"
select select
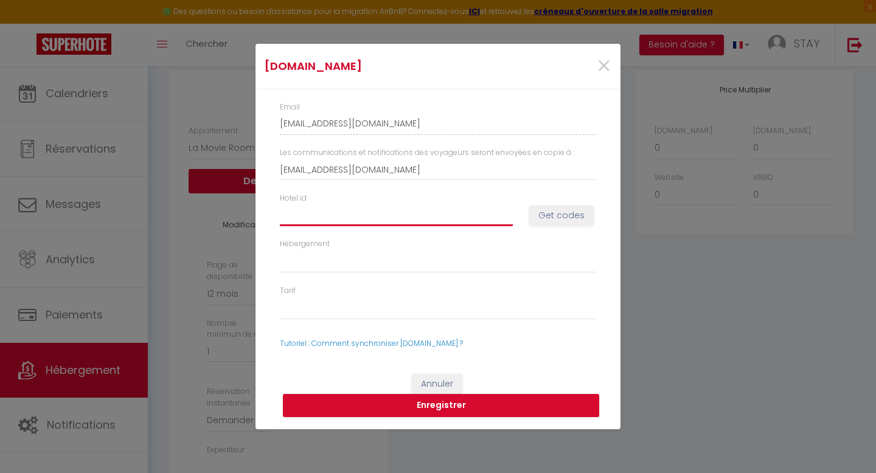
click at [491, 215] on input "Hotel id" at bounding box center [396, 215] width 233 height 22
paste input "14907542"
type input "14907542"
select select
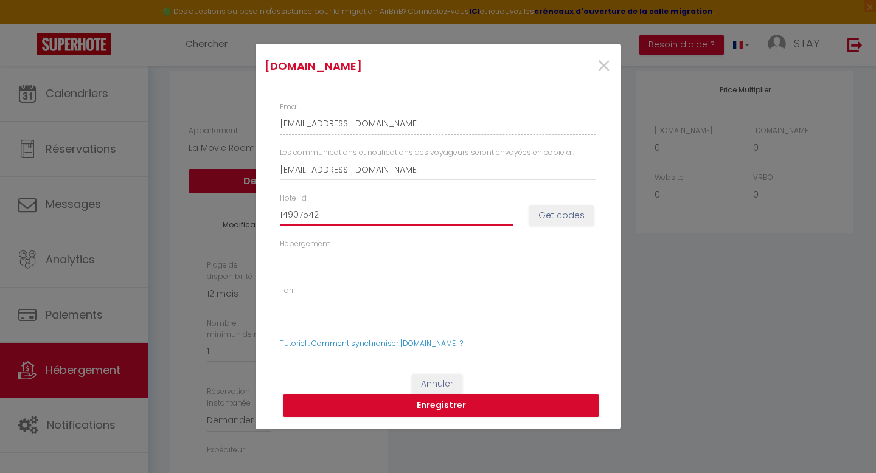
select select
type input "14907542"
click at [563, 218] on button "Get codes" at bounding box center [561, 216] width 64 height 21
select select
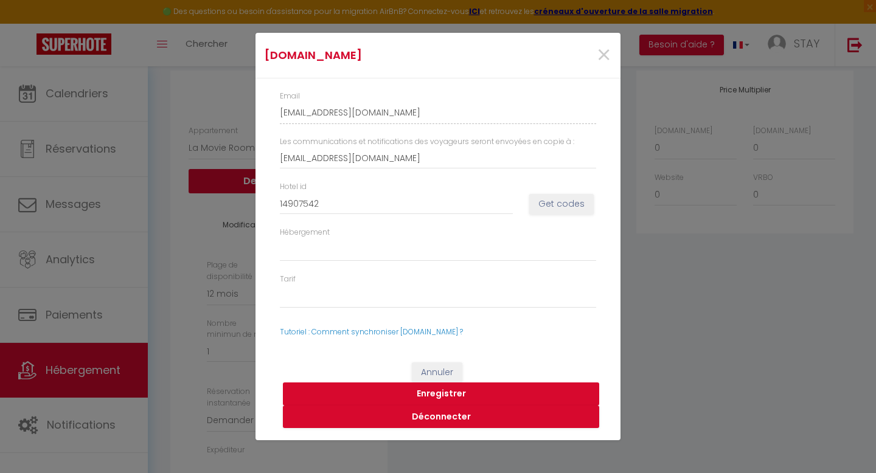
click at [442, 395] on button "Enregistrer" at bounding box center [441, 394] width 316 height 23
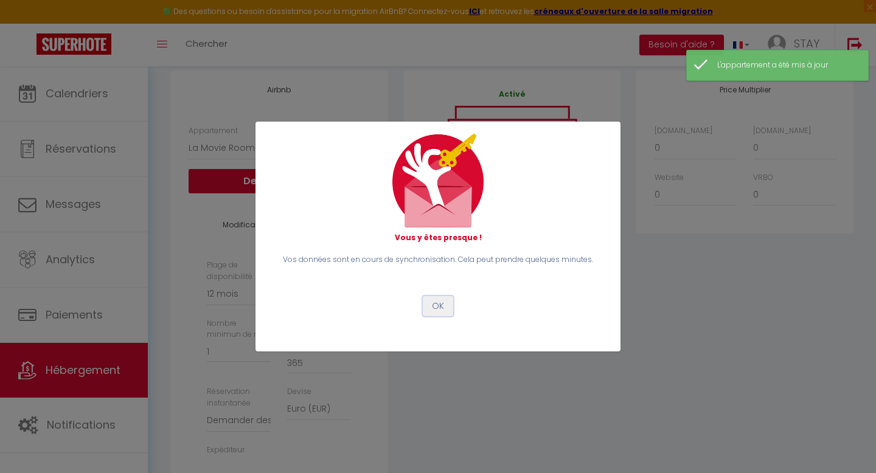
click at [435, 303] on button "OK" at bounding box center [438, 306] width 30 height 21
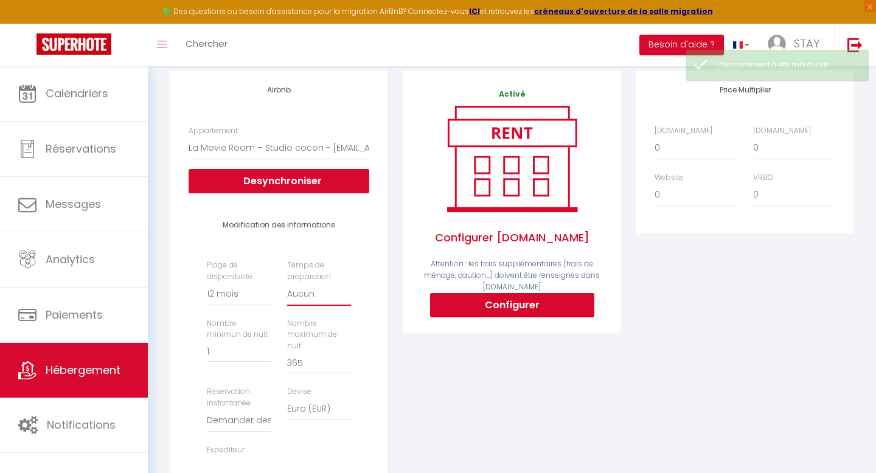
click at [305, 296] on select "Aucun 1 nuit avant et après chaque réservation 2 nuits avant et après chaque ré…" at bounding box center [319, 294] width 64 height 23
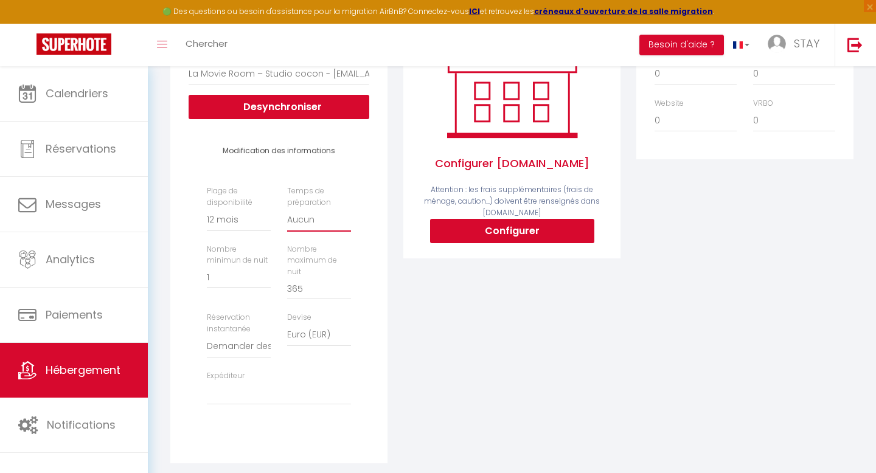
scroll to position [227, 0]
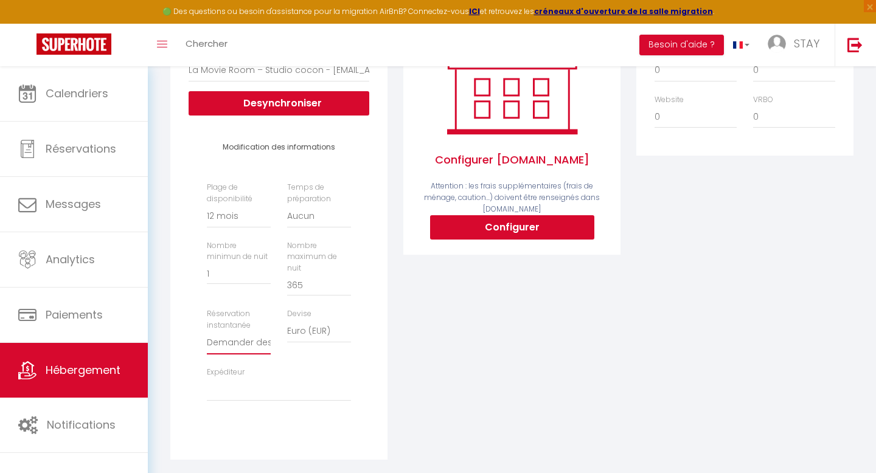
click at [243, 331] on select "Activée Demander des évaluations positives" at bounding box center [239, 342] width 64 height 23
click at [245, 380] on select "stay.ease.lyon@gmail.com contact@dealygence.com julie.hermann@live.fr" at bounding box center [279, 389] width 144 height 23
select select "4494"
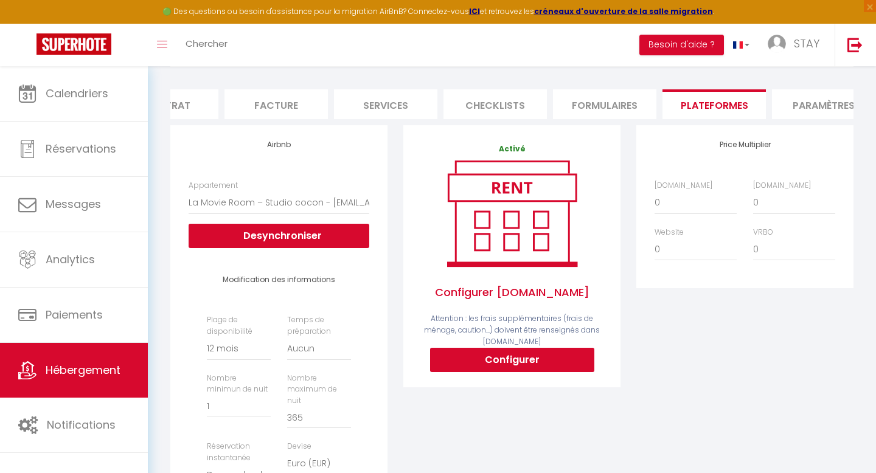
scroll to position [94, 0]
click at [575, 113] on li "Formulaires" at bounding box center [604, 105] width 103 height 30
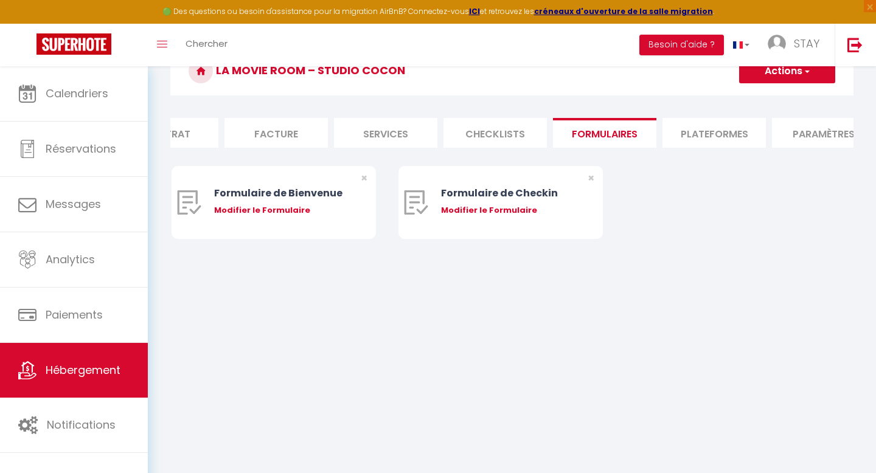
click at [794, 127] on li "Paramètres" at bounding box center [823, 133] width 103 height 30
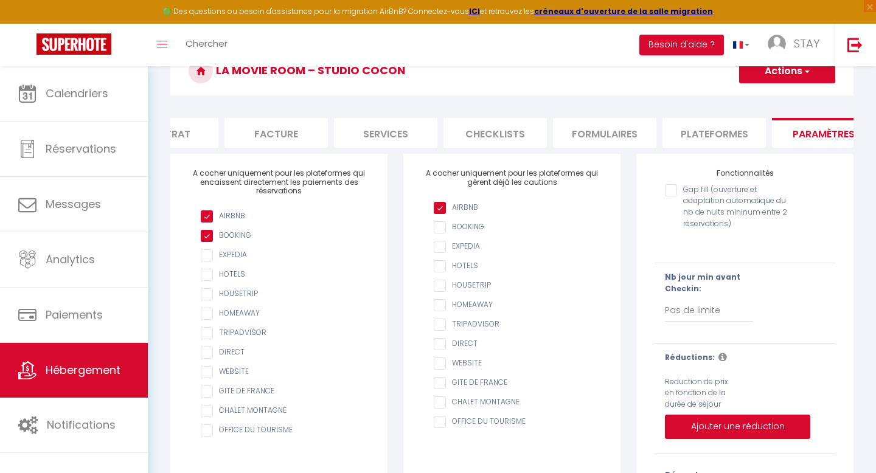
scroll to position [94, 0]
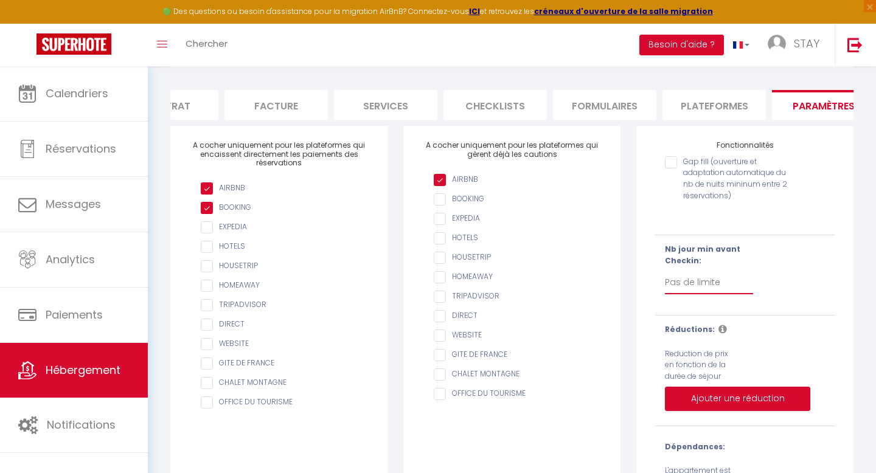
click at [691, 282] on select "Pas de limite 1 2 3 4 5 6 7" at bounding box center [709, 282] width 88 height 23
select select "1"
checkbox input "false"
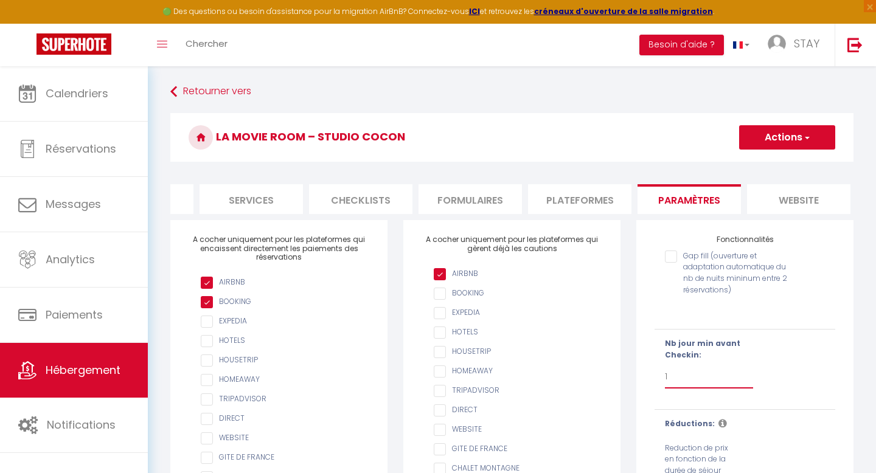
scroll to position [0, 301]
click at [747, 139] on button "Actions" at bounding box center [787, 137] width 96 height 24
click at [754, 162] on input "Enregistrer" at bounding box center [773, 164] width 45 height 12
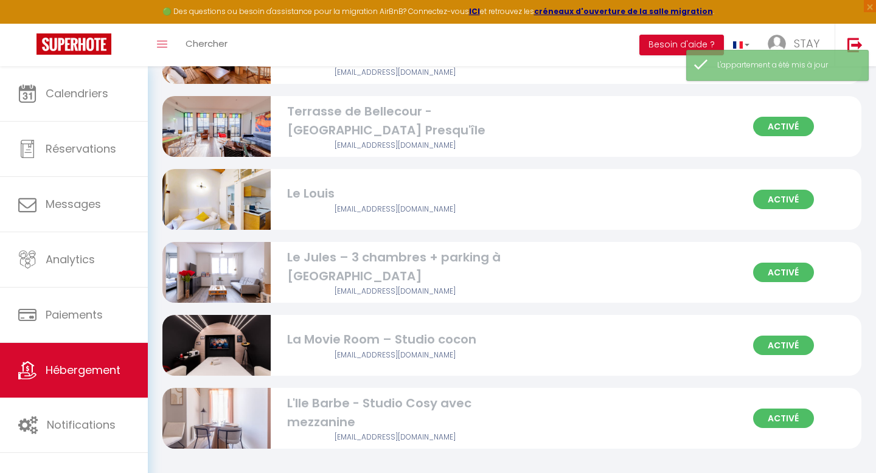
scroll to position [647, 0]
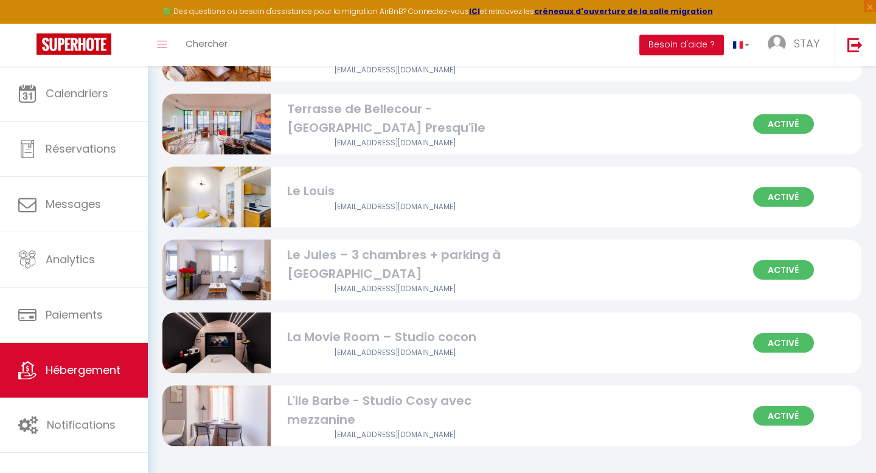
click at [307, 415] on div "L'Ile Barbe - Studio Cosy avec mezzanine" at bounding box center [395, 411] width 217 height 38
select select "3"
select select "2"
select select "1"
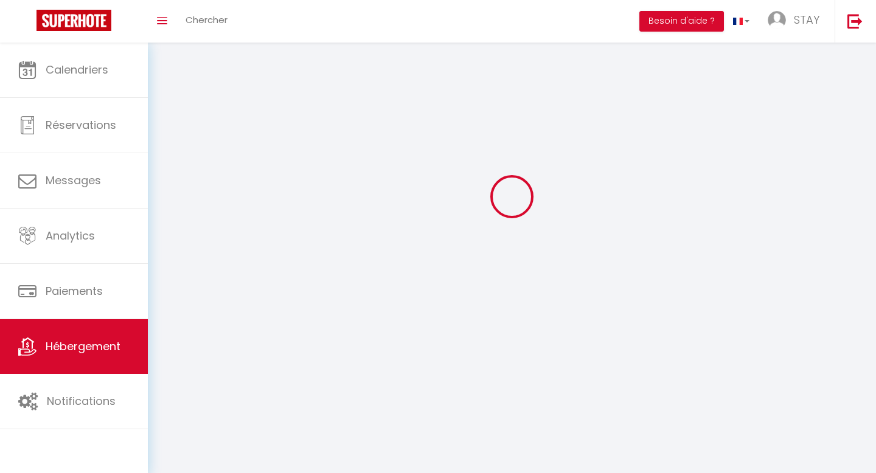
select select
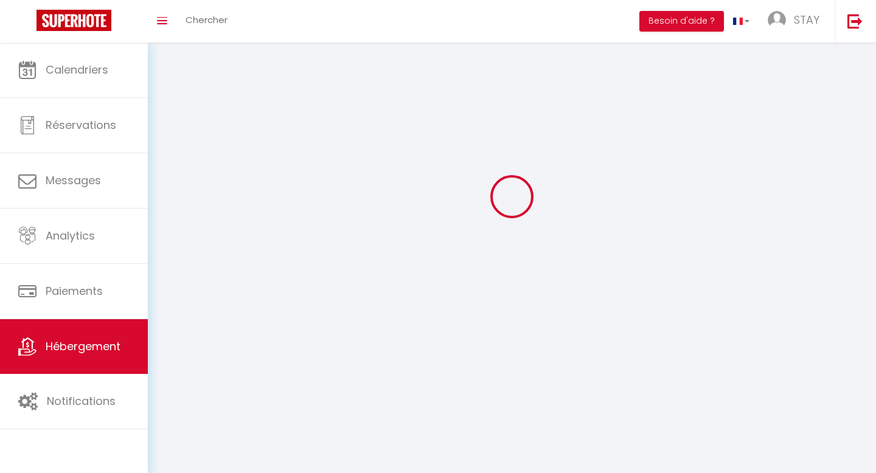
select select "1"
select select
checkbox input "false"
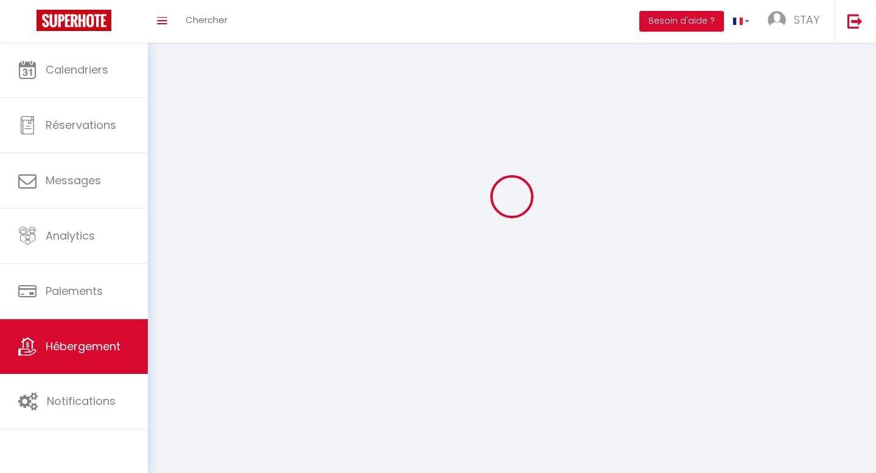
checkbox input "false"
select select "28"
select select
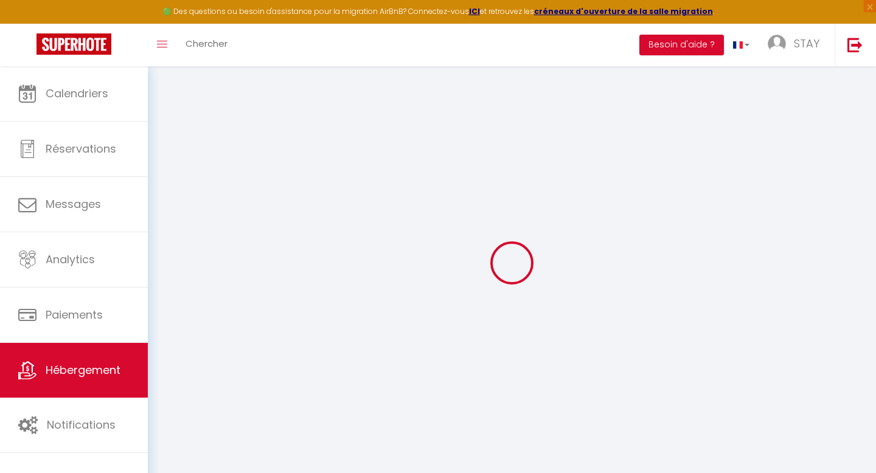
select select
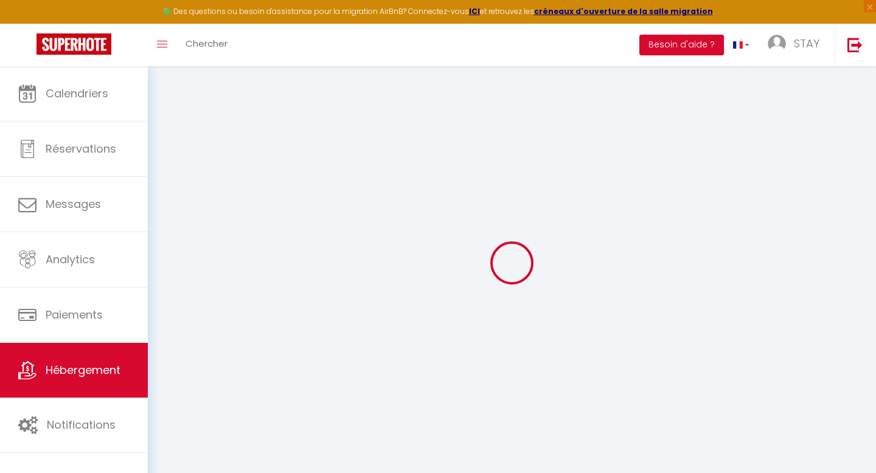
select select
checkbox input "false"
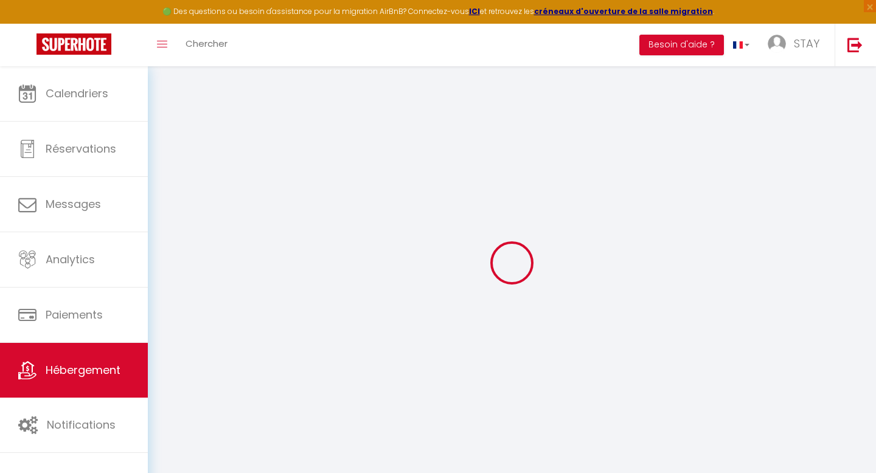
select select
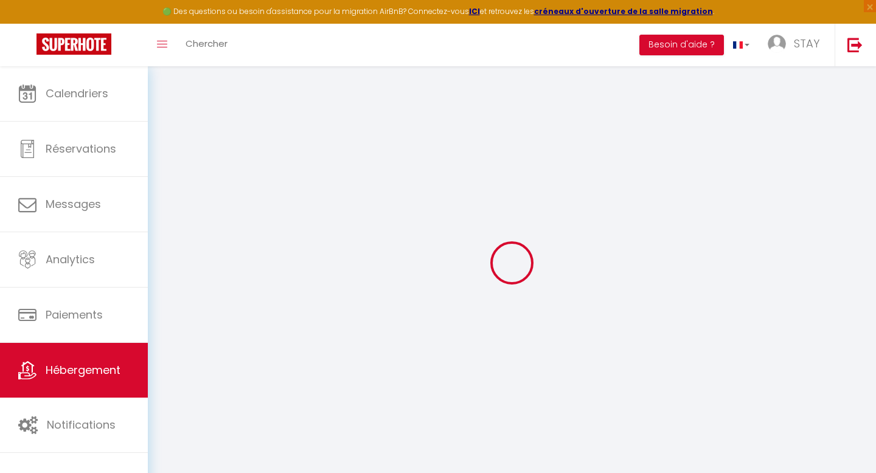
select select
checkbox input "false"
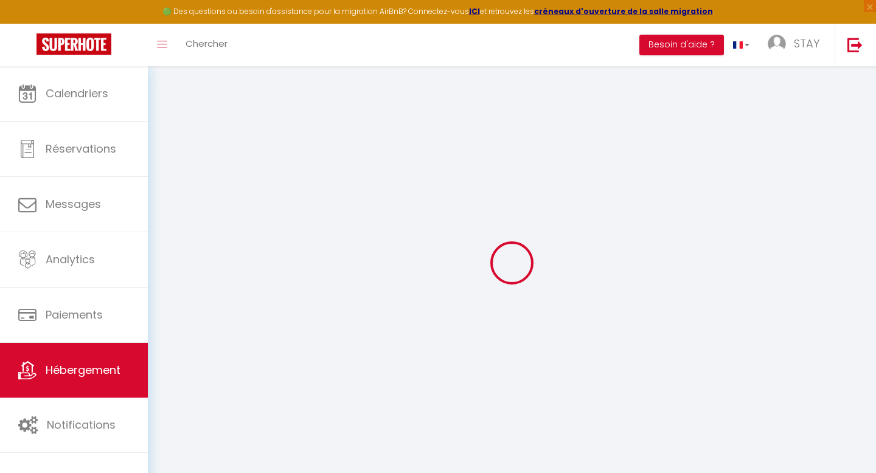
checkbox input "false"
select select
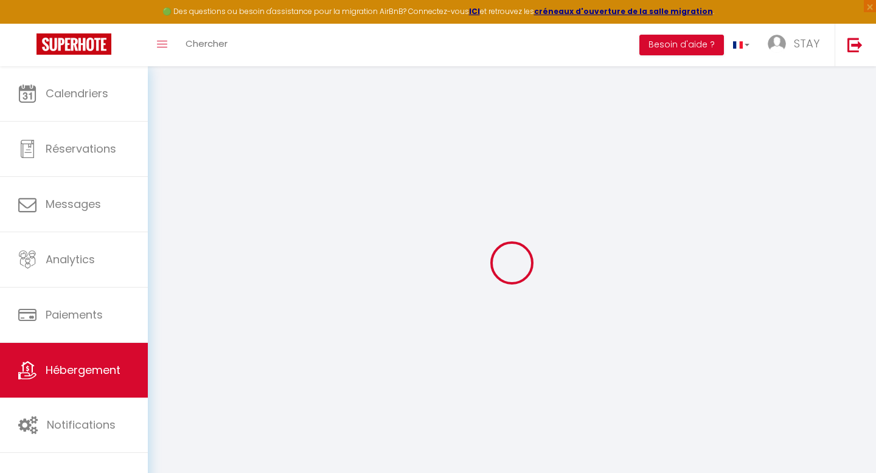
select select
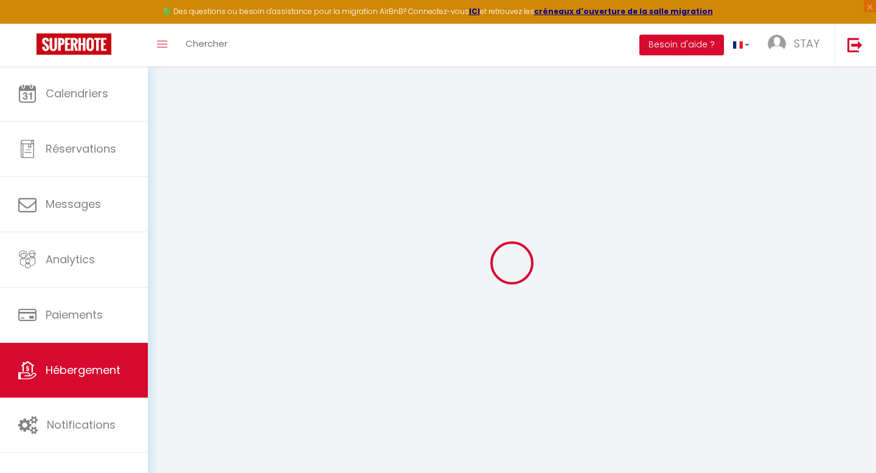
checkbox input "false"
select select
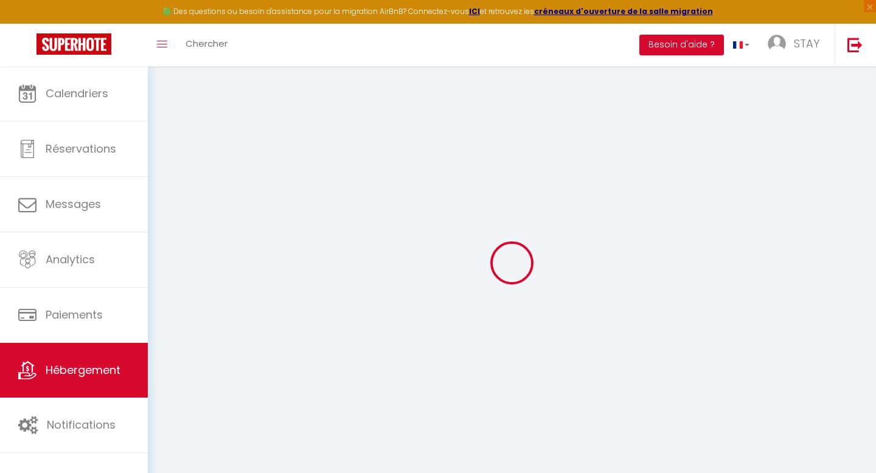
select select
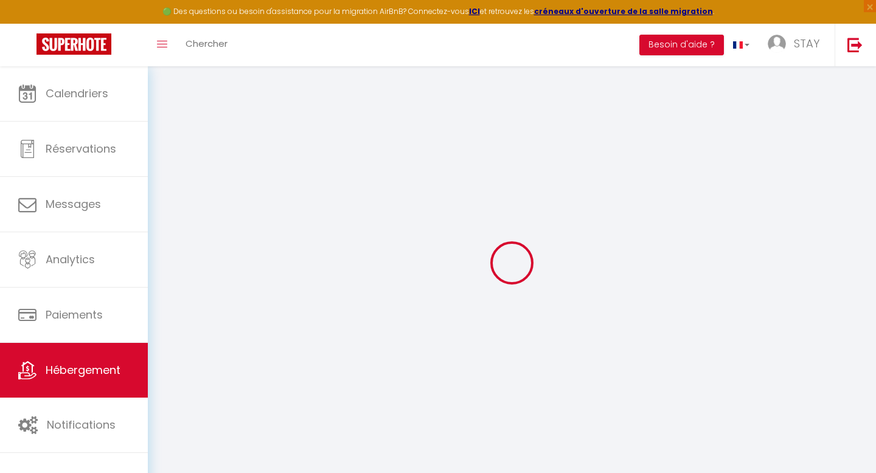
select select
checkbox input "false"
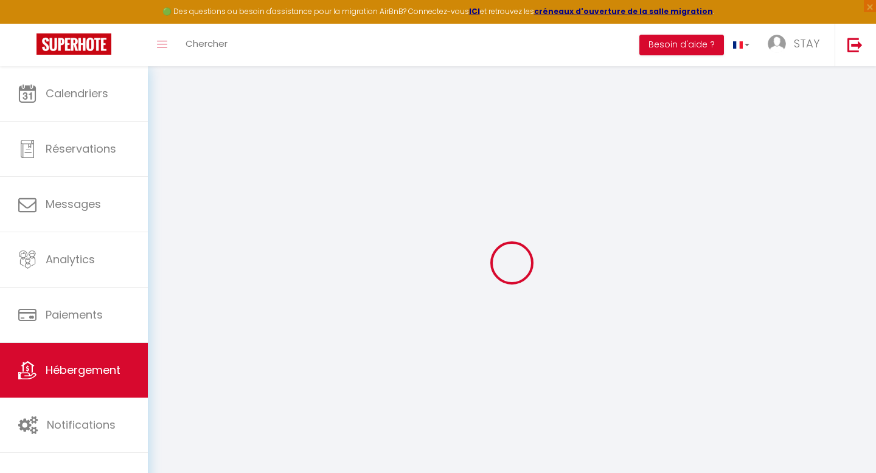
checkbox input "false"
select select
type input "L'Ile Barbe - Studio Cosy avec mezzanine"
type input "100"
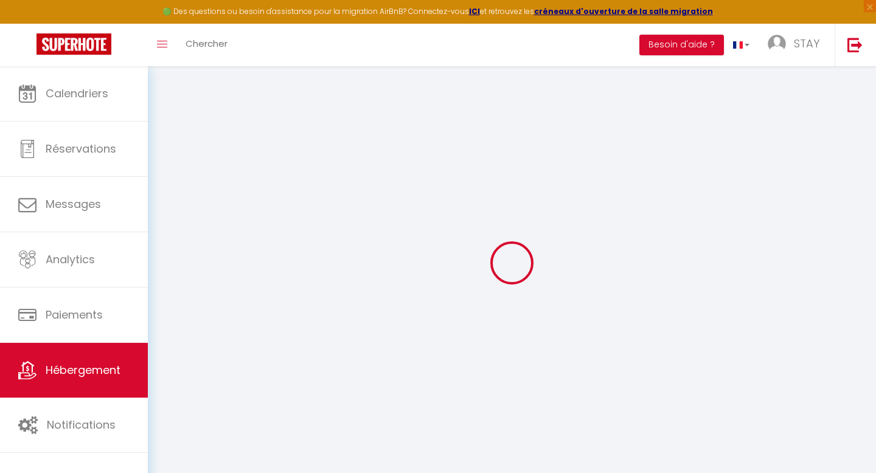
type input "72"
select select
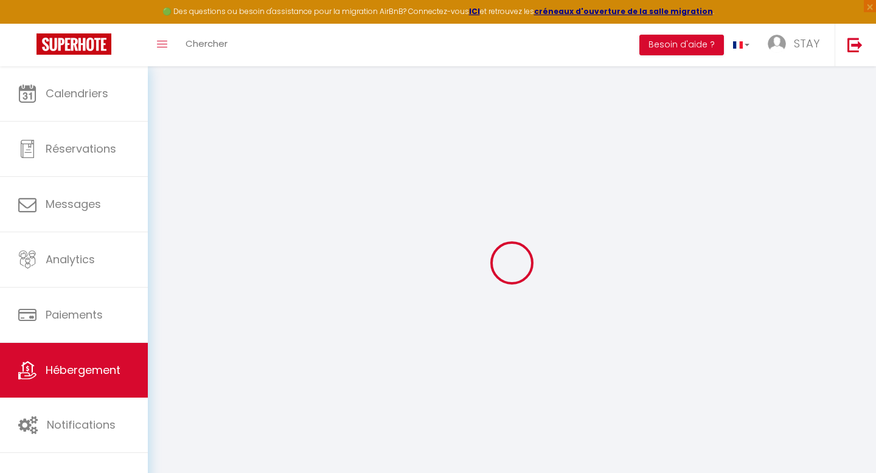
select select
type input "48 Quai Clemenceau"
type input "69300"
type input "Caluire-et-Cuire"
type input "[EMAIL_ADDRESS][DOMAIN_NAME]"
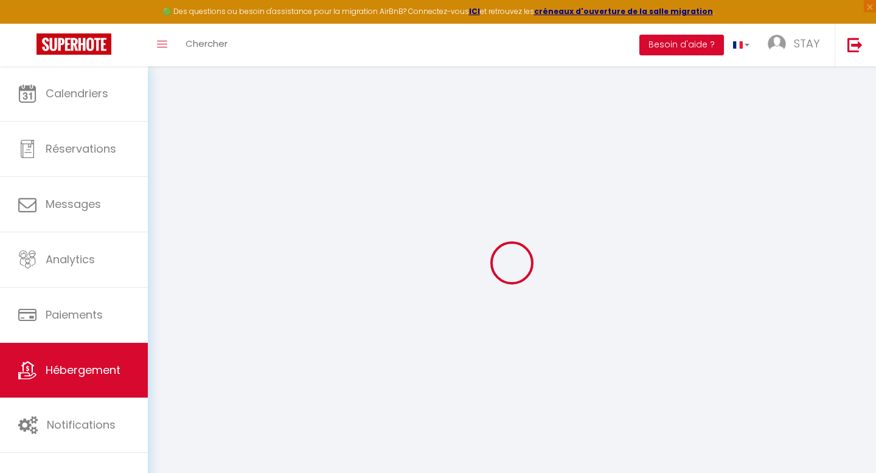
select select
checkbox input "false"
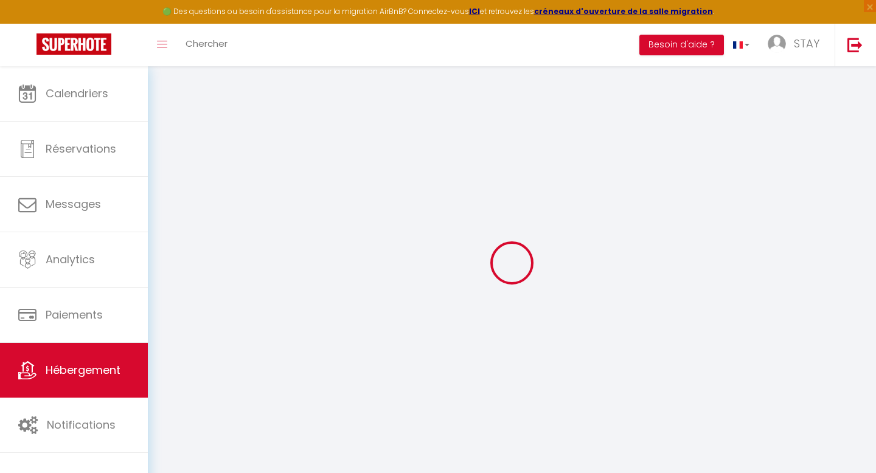
type input "0"
select select
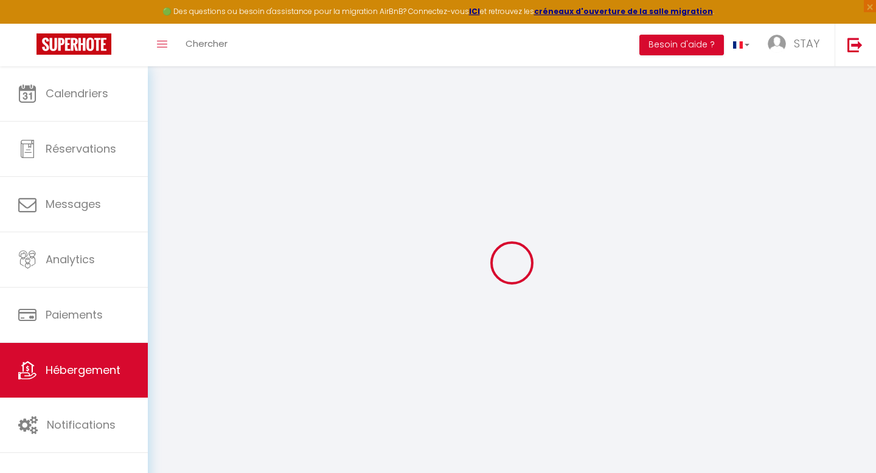
select select
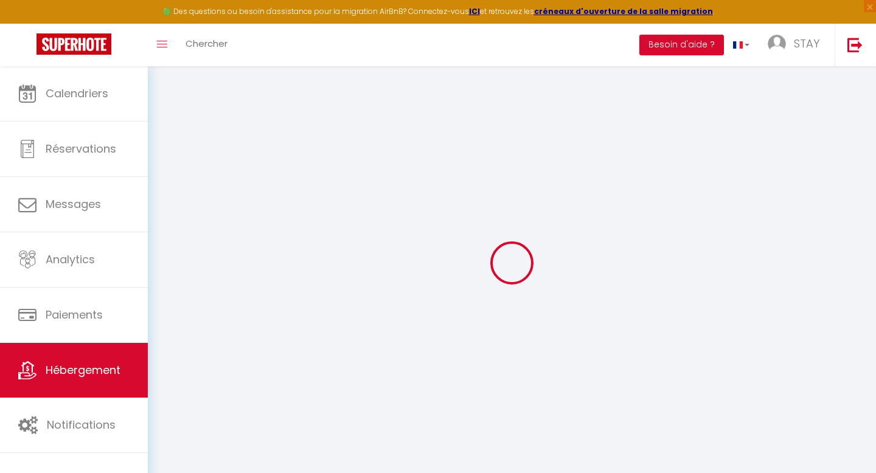
checkbox input "false"
select select
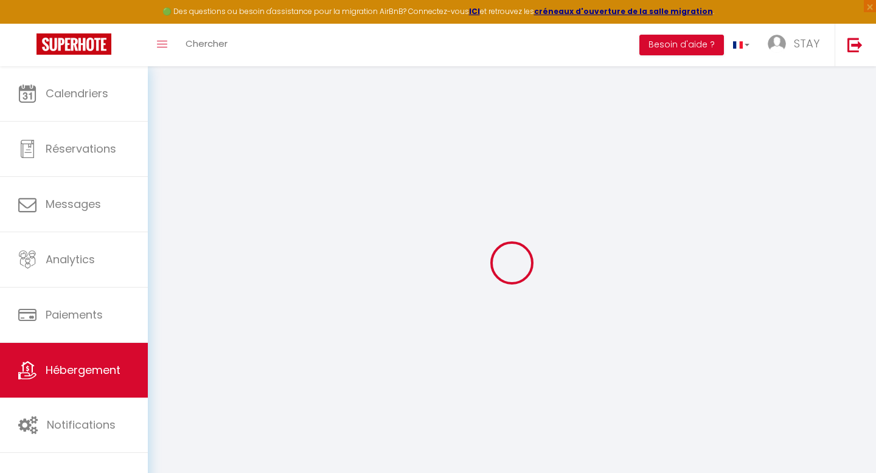
select select
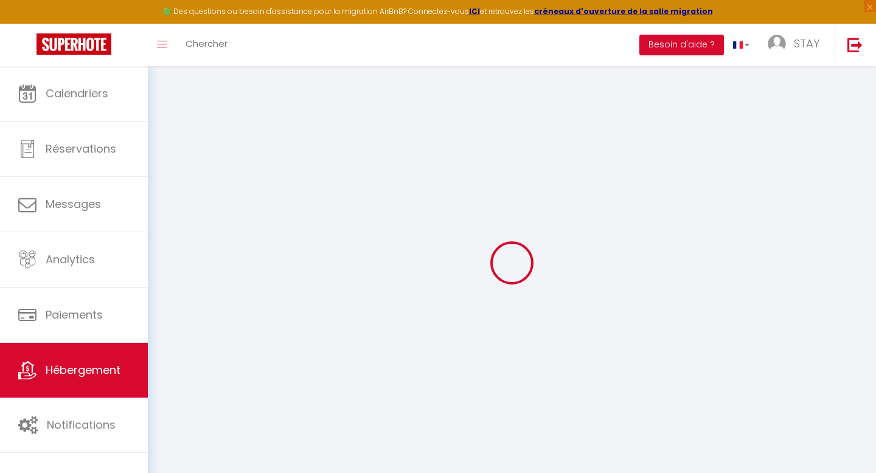
checkbox input "false"
select select
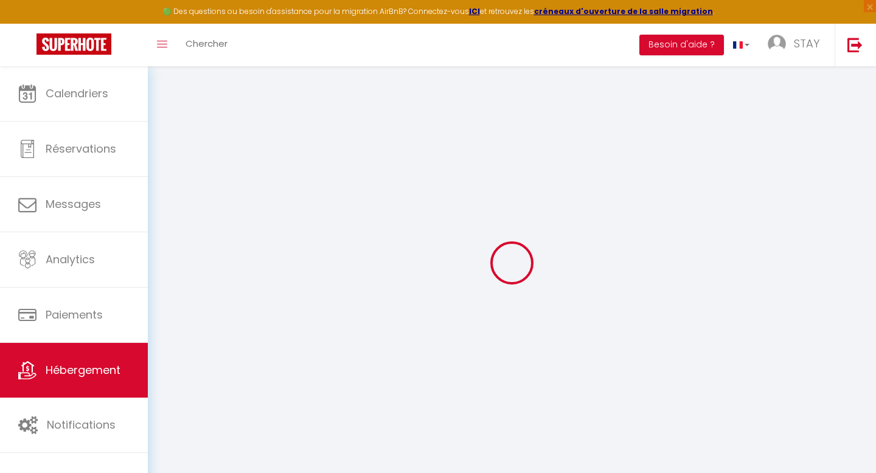
checkbox input "false"
select select
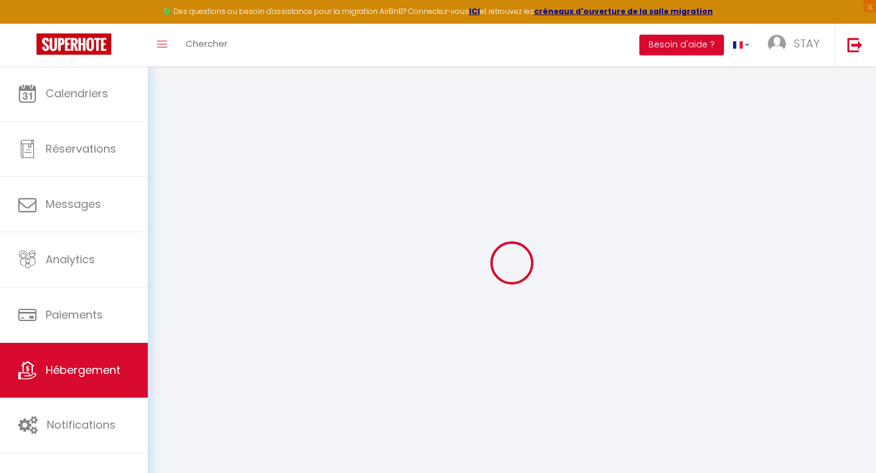
checkbox input "false"
select select "16:00"
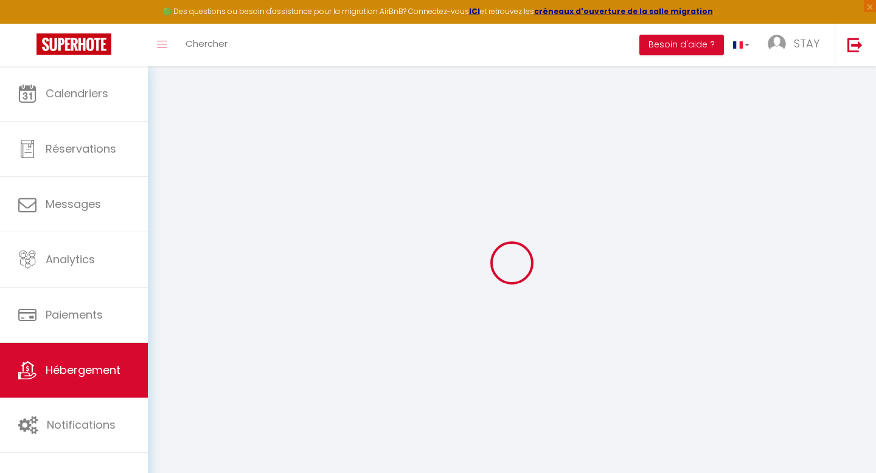
select select "23:45"
select select "11:00"
select select "30"
select select "120"
select select
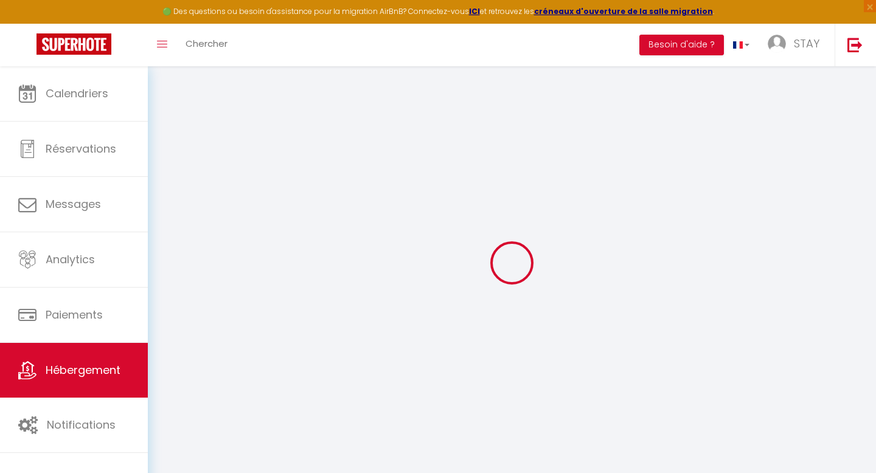
checkbox input "false"
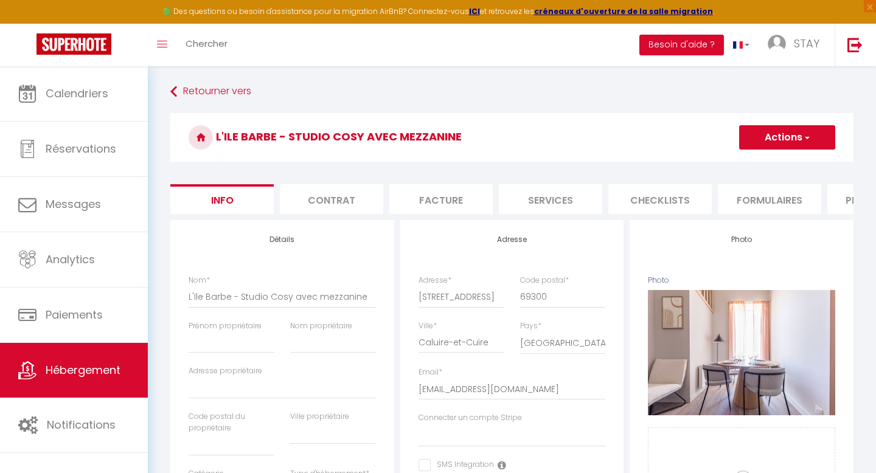
select select
checkbox input "false"
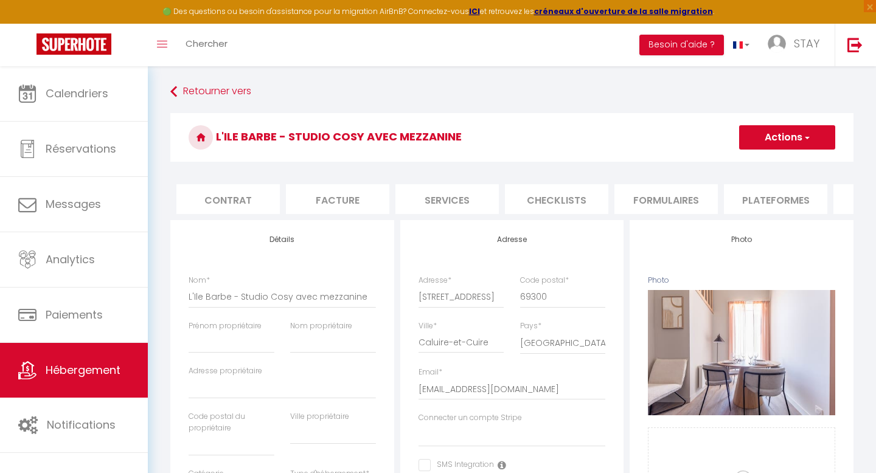
scroll to position [0, 102]
click at [771, 202] on li "Plateformes" at bounding box center [777, 199] width 103 height 30
select select
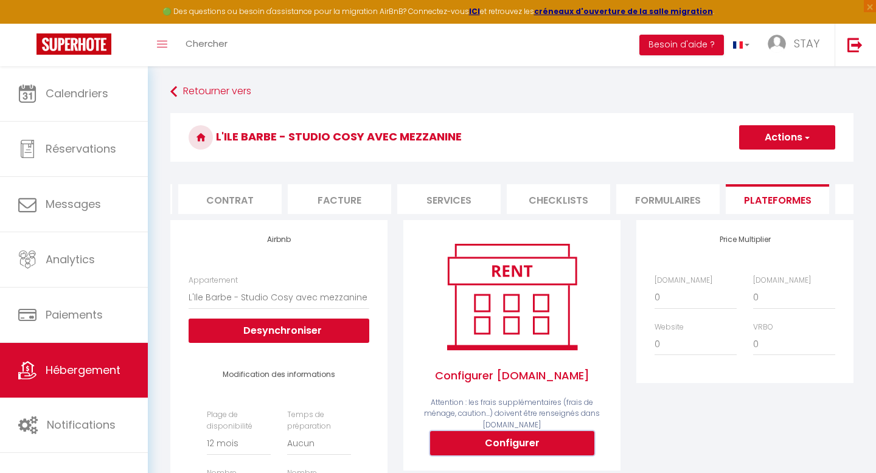
click at [525, 439] on button "Configurer" at bounding box center [512, 443] width 164 height 24
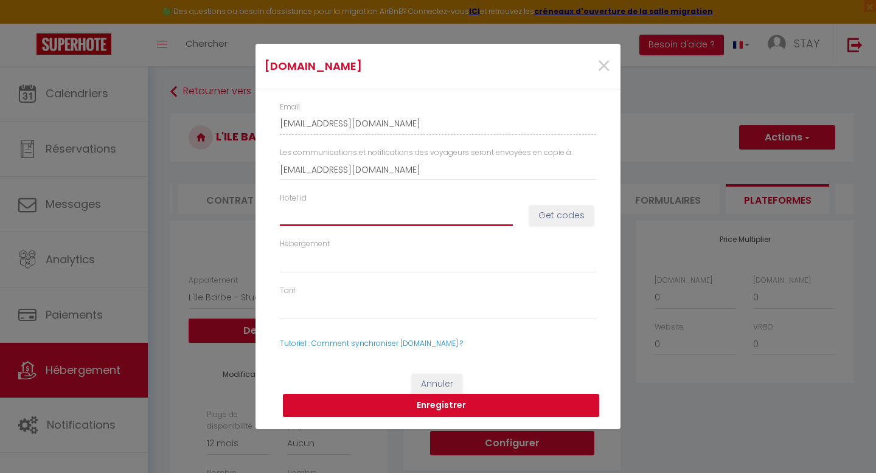
click at [325, 211] on input "Hotel id" at bounding box center [396, 215] width 233 height 22
paste input "14906603"
click at [567, 223] on button "Get codes" at bounding box center [561, 216] width 64 height 21
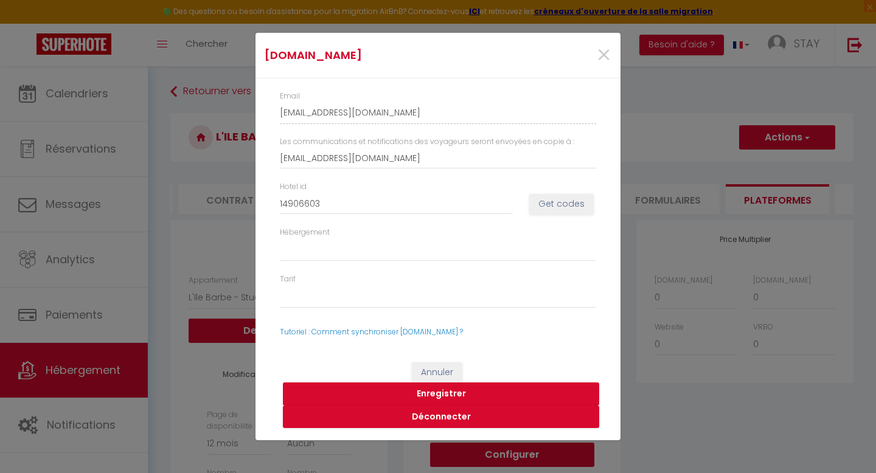
click at [366, 387] on button "Enregistrer" at bounding box center [441, 394] width 316 height 23
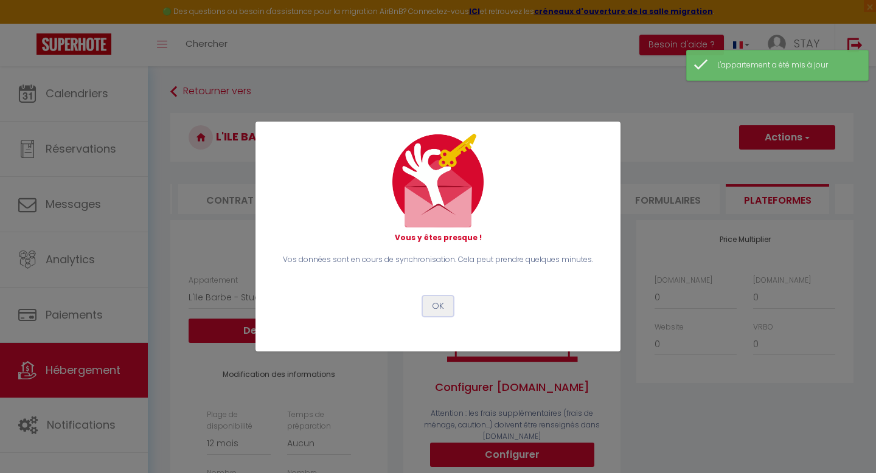
click at [440, 306] on button "OK" at bounding box center [438, 306] width 30 height 21
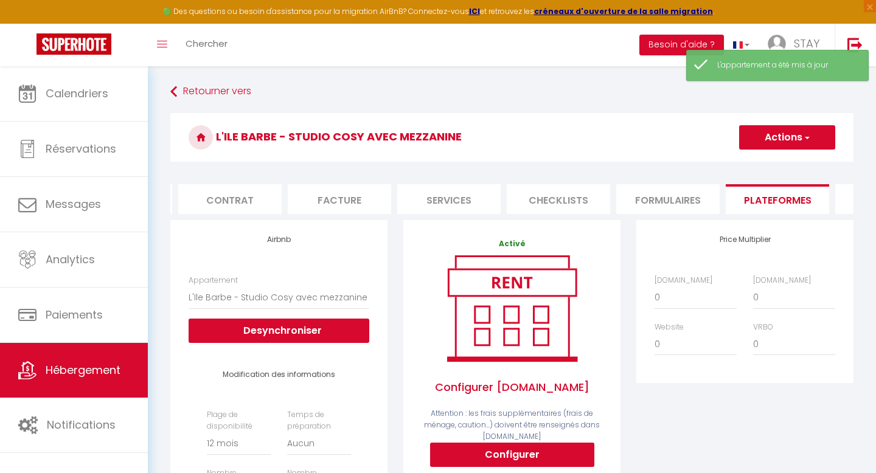
click at [764, 139] on button "Actions" at bounding box center [787, 137] width 96 height 24
click at [762, 160] on link "Enregistrer" at bounding box center [786, 164] width 96 height 16
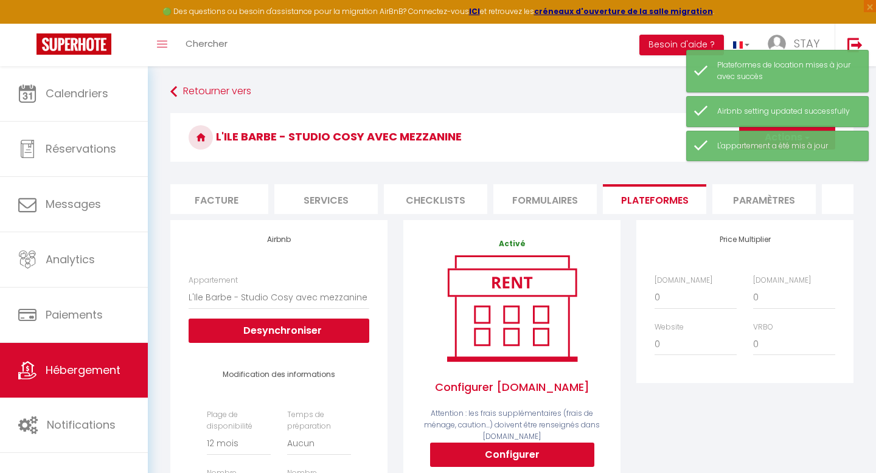
scroll to position [0, 412]
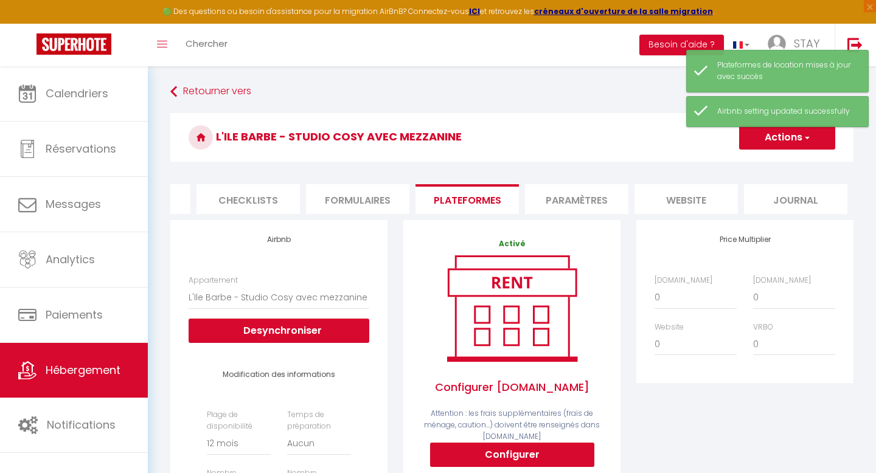
click at [552, 192] on li "Paramètres" at bounding box center [576, 199] width 103 height 30
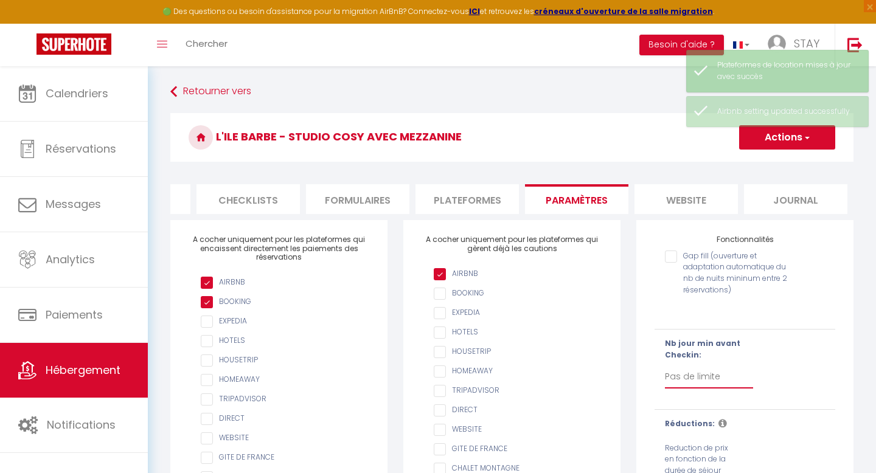
click at [675, 377] on select "Pas de limite 1 2 3 4 5 6 7" at bounding box center [709, 377] width 88 height 23
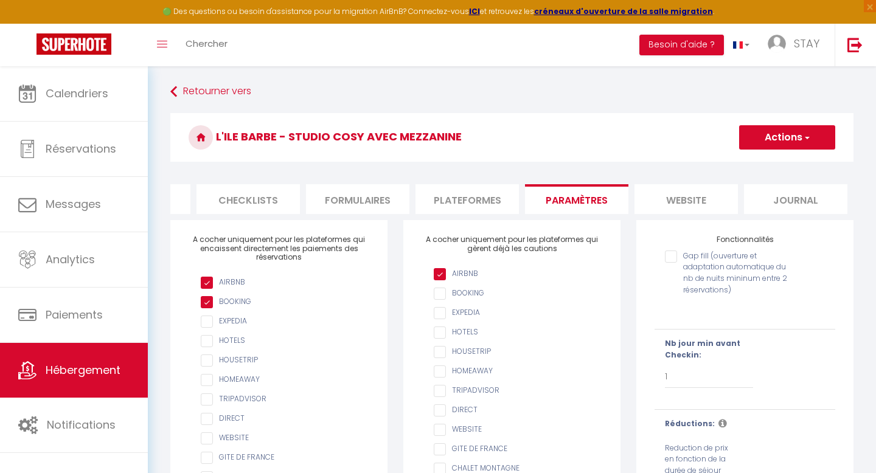
click at [763, 135] on button "Actions" at bounding box center [787, 137] width 96 height 24
click at [758, 161] on input "Enregistrer" at bounding box center [773, 164] width 45 height 12
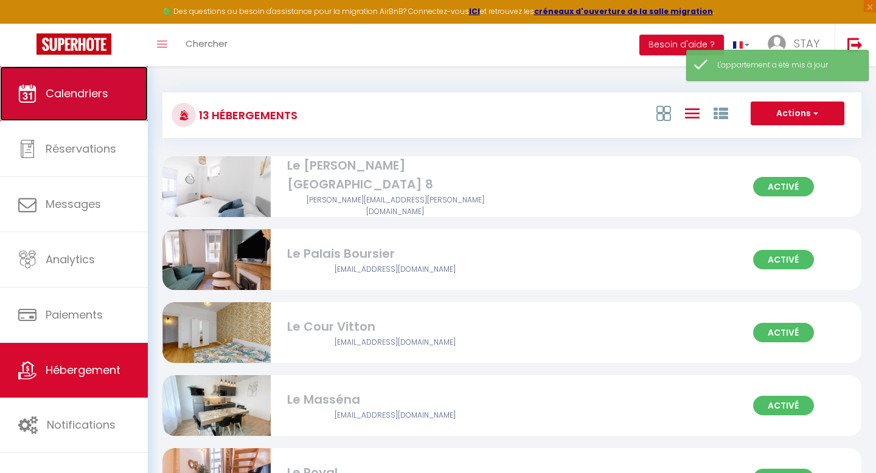
click at [0, 86] on link "Calendriers" at bounding box center [74, 93] width 148 height 55
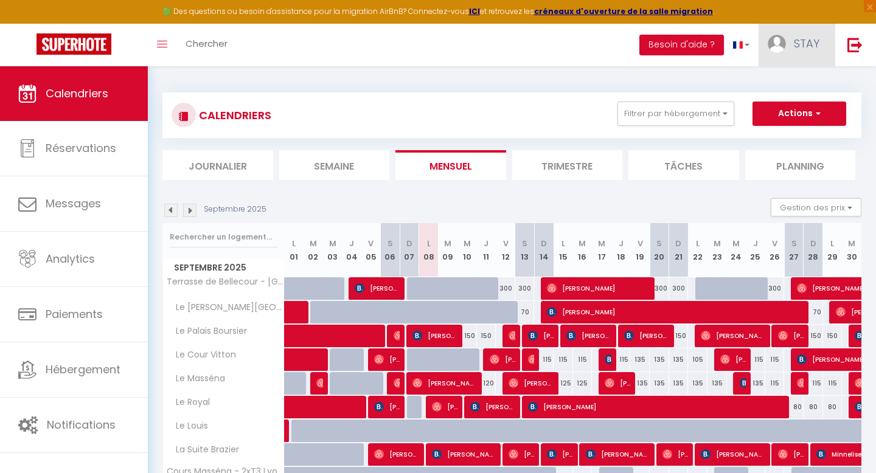
click at [796, 50] on span "STAY" at bounding box center [807, 43] width 26 height 15
click at [787, 102] on link "Équipe" at bounding box center [786, 106] width 90 height 21
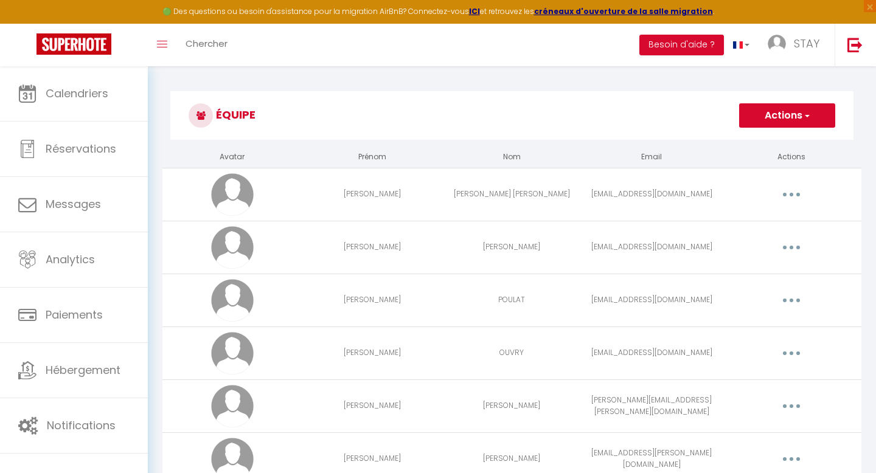
click at [802, 116] on span "button" at bounding box center [806, 115] width 8 height 12
click at [769, 139] on link "Ajouter un nouvel utilisateur" at bounding box center [763, 142] width 144 height 16
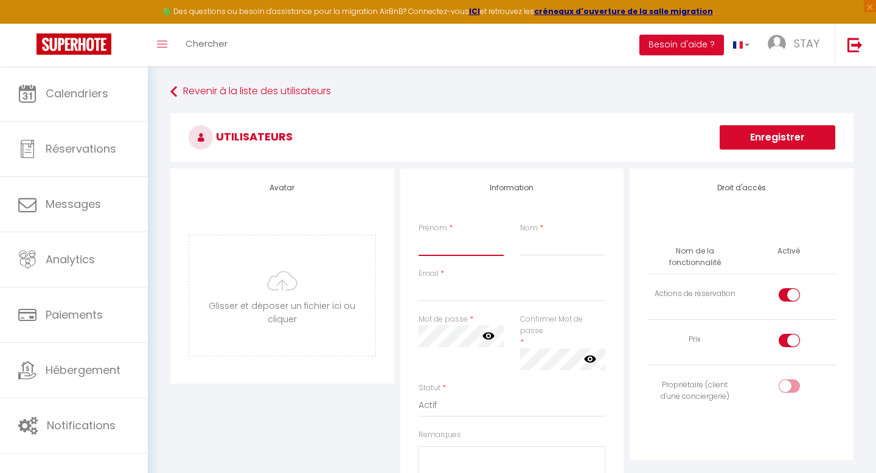
click at [442, 251] on input "Prénom" at bounding box center [461, 245] width 86 height 22
click at [546, 251] on input "Nom" at bounding box center [563, 245] width 86 height 22
click at [499, 292] on input "Email" at bounding box center [511, 291] width 187 height 22
paste input "[PERSON_NAME][EMAIL_ADDRESS][DOMAIN_NAME]"
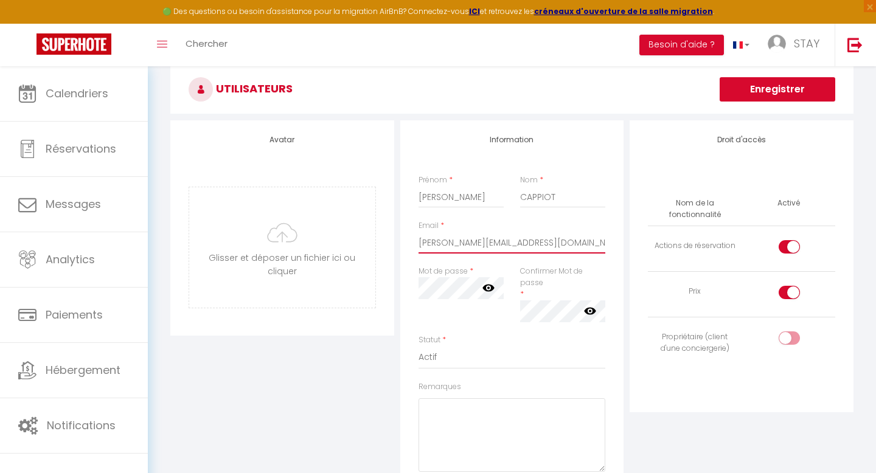
scroll to position [49, 0]
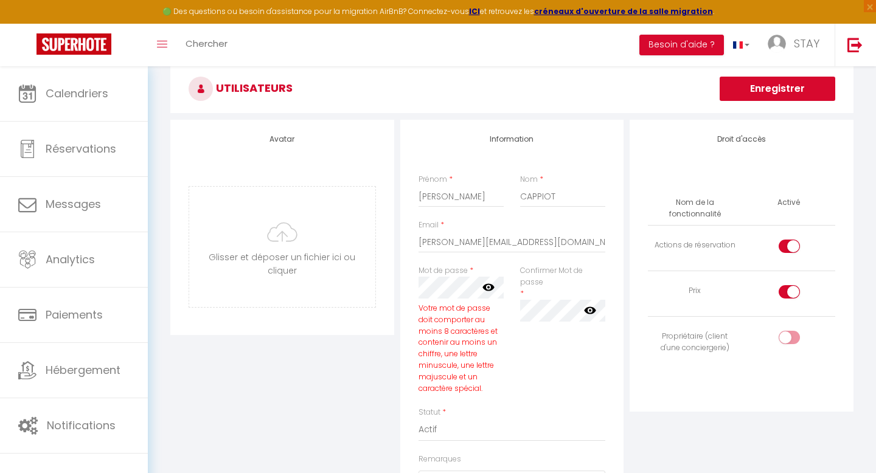
click at [530, 293] on div "Confirmer Mot de passe * false" at bounding box center [563, 293] width 86 height 57
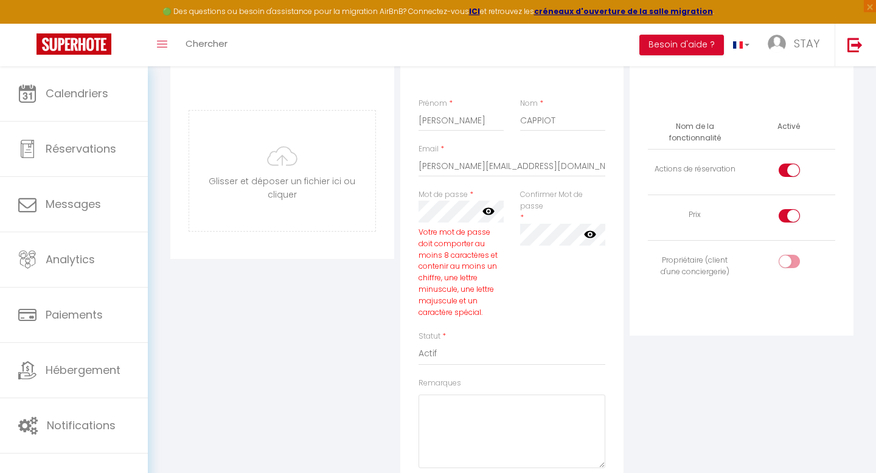
scroll to position [129, 0]
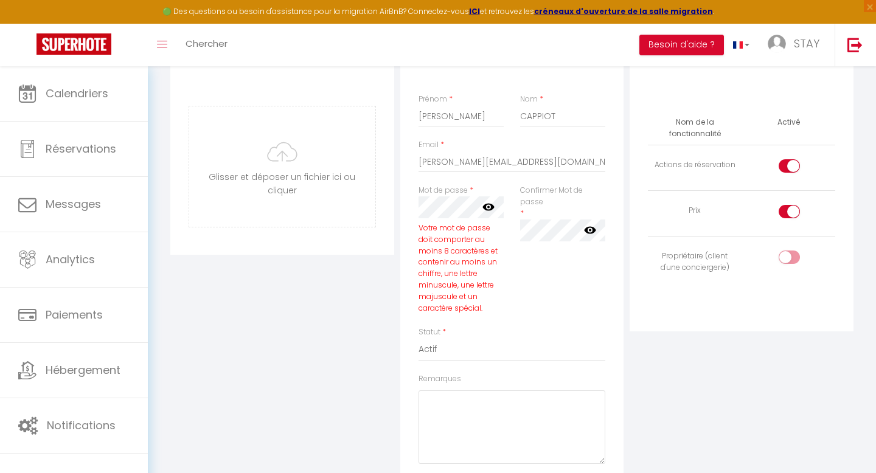
click at [794, 258] on input "checkbox" at bounding box center [799, 260] width 21 height 18
click at [789, 166] on input "checkbox" at bounding box center [799, 168] width 21 height 18
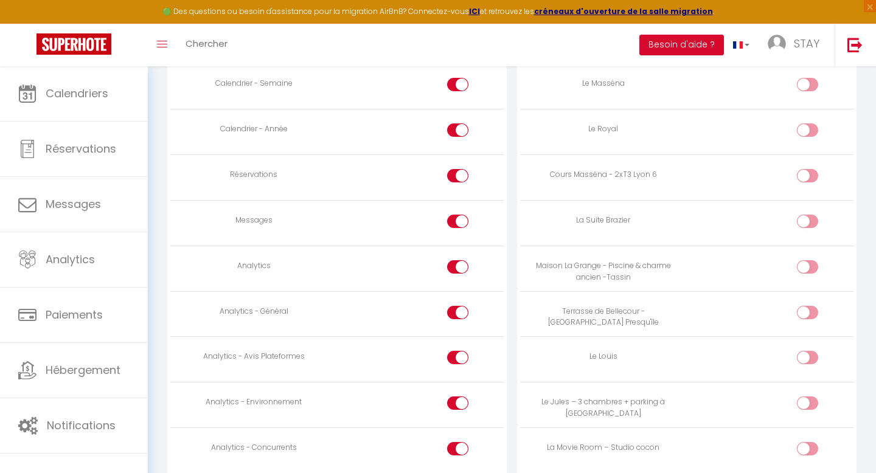
scroll to position [879, 0]
click at [456, 222] on div at bounding box center [457, 219] width 21 height 13
click at [458, 222] on input "checkbox" at bounding box center [468, 222] width 21 height 18
click at [455, 261] on div at bounding box center [457, 265] width 21 height 13
click at [458, 261] on input "checkbox" at bounding box center [468, 268] width 21 height 18
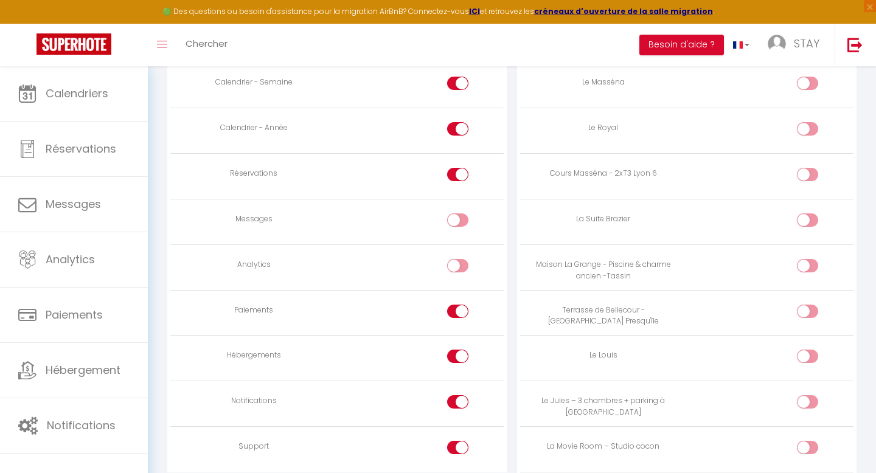
click at [456, 314] on div at bounding box center [457, 311] width 21 height 13
click at [458, 314] on input "checkbox" at bounding box center [468, 314] width 21 height 18
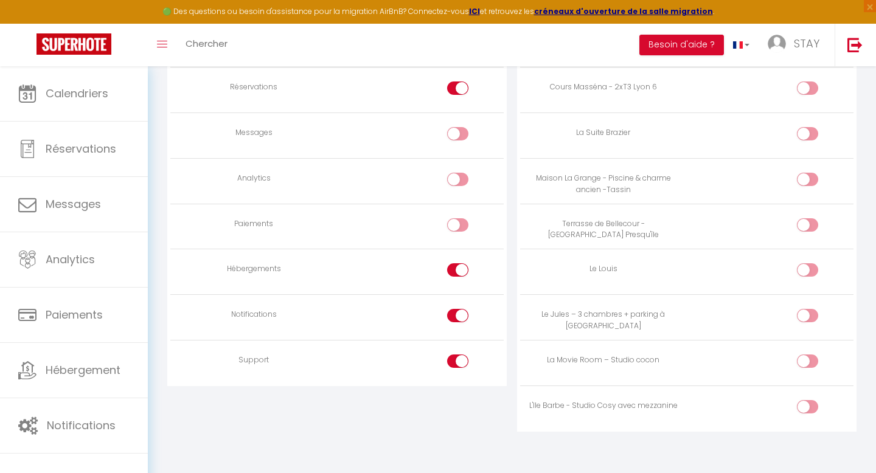
scroll to position [968, 0]
click at [454, 274] on div at bounding box center [457, 268] width 21 height 13
click at [458, 274] on input "checkbox" at bounding box center [468, 271] width 21 height 18
click at [452, 318] on div at bounding box center [457, 313] width 21 height 13
click at [458, 318] on input "checkbox" at bounding box center [468, 316] width 21 height 18
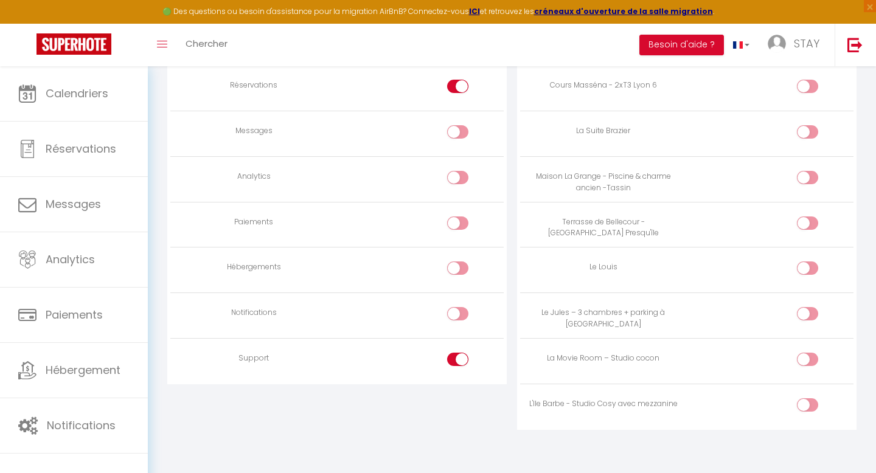
click at [454, 366] on label at bounding box center [457, 362] width 21 height 18
click at [458, 366] on input "checkbox" at bounding box center [468, 362] width 21 height 18
click at [808, 356] on input "checkbox" at bounding box center [817, 362] width 21 height 18
click at [809, 406] on input "checkbox" at bounding box center [817, 407] width 21 height 18
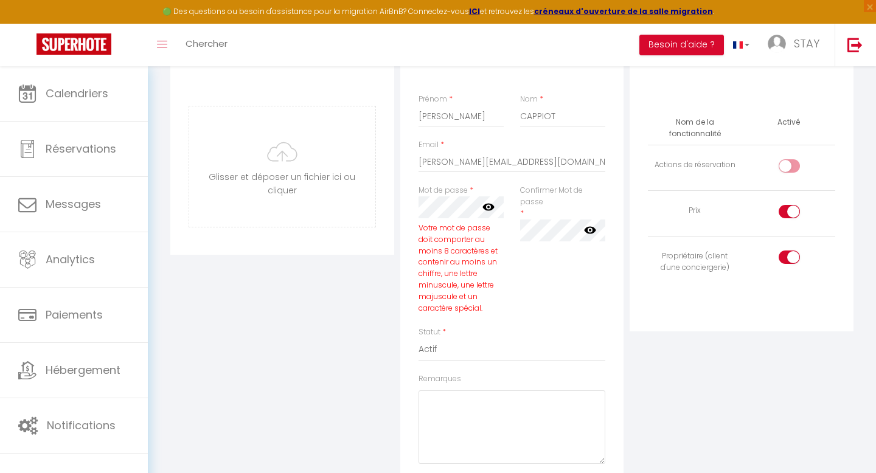
scroll to position [0, 0]
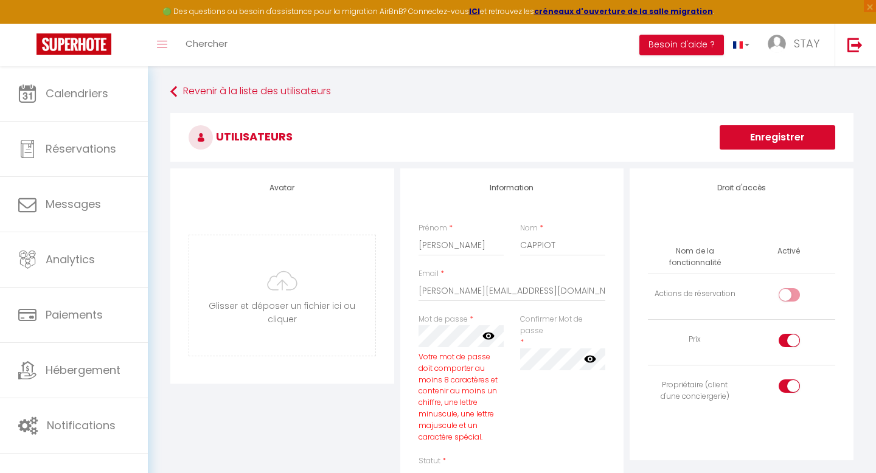
click at [764, 129] on button "Enregistrer" at bounding box center [777, 137] width 116 height 24
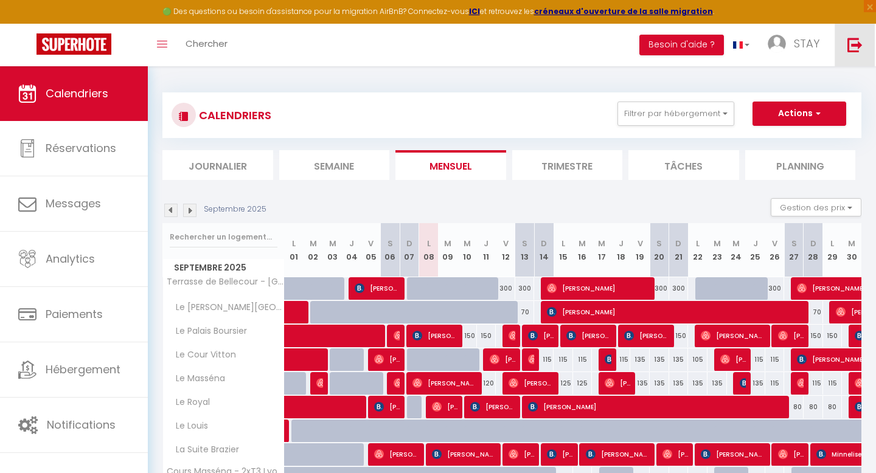
click at [851, 24] on link at bounding box center [854, 45] width 40 height 43
click at [855, 40] on img at bounding box center [854, 44] width 15 height 15
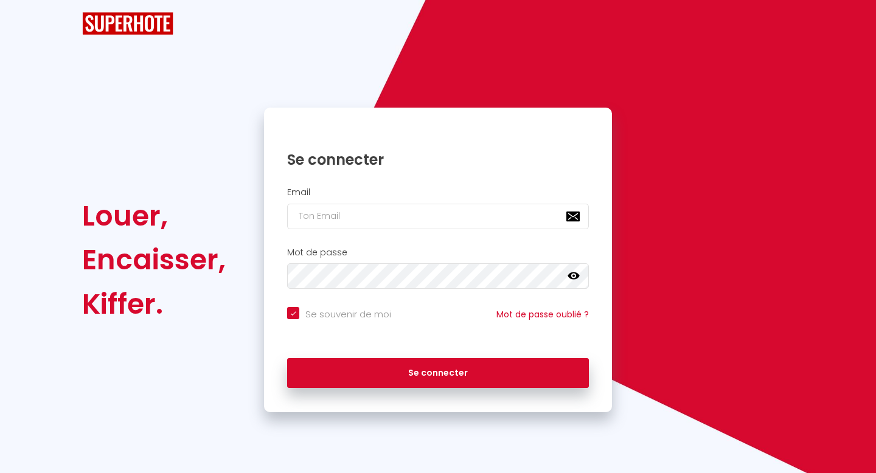
checkbox input "true"
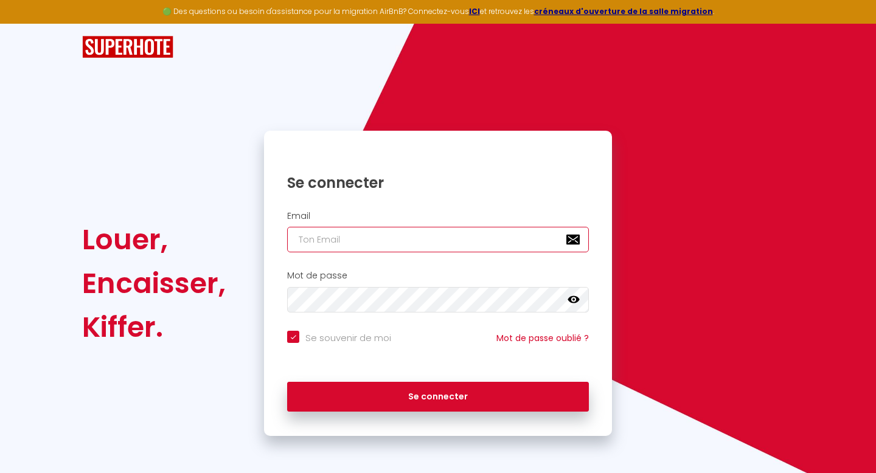
type input "[EMAIL_ADDRESS][DOMAIN_NAME]"
checkbox input "true"
click at [431, 237] on input "[EMAIL_ADDRESS][DOMAIN_NAME]" at bounding box center [438, 240] width 302 height 26
drag, startPoint x: 295, startPoint y: 240, endPoint x: 212, endPoint y: 240, distance: 83.3
click at [212, 240] on div "Louer, Encaisser, Kiffer. Se connecter Email [EMAIL_ADDRESS][DOMAIN_NAME] Mot d…" at bounding box center [437, 283] width 727 height 305
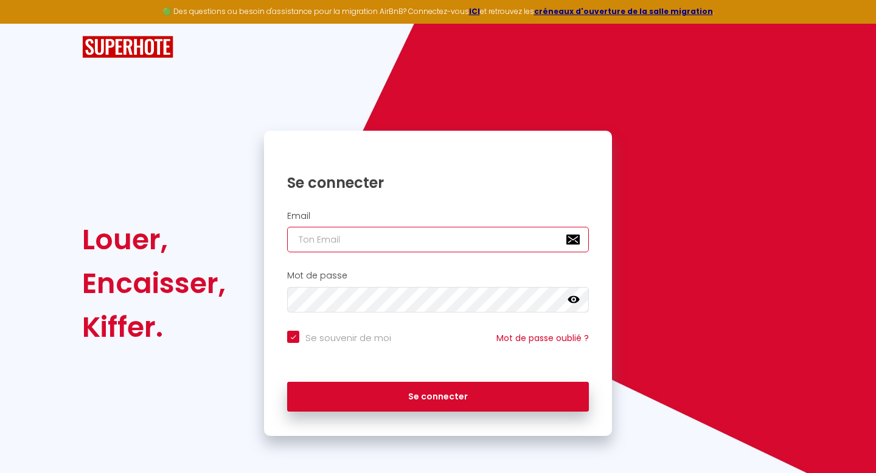
checkbox input "true"
paste input "[PERSON_NAME][EMAIL_ADDRESS][DOMAIN_NAME]"
type input "[PERSON_NAME][EMAIL_ADDRESS][DOMAIN_NAME]"
checkbox input "true"
type input "[PERSON_NAME][EMAIL_ADDRESS][DOMAIN_NAME]"
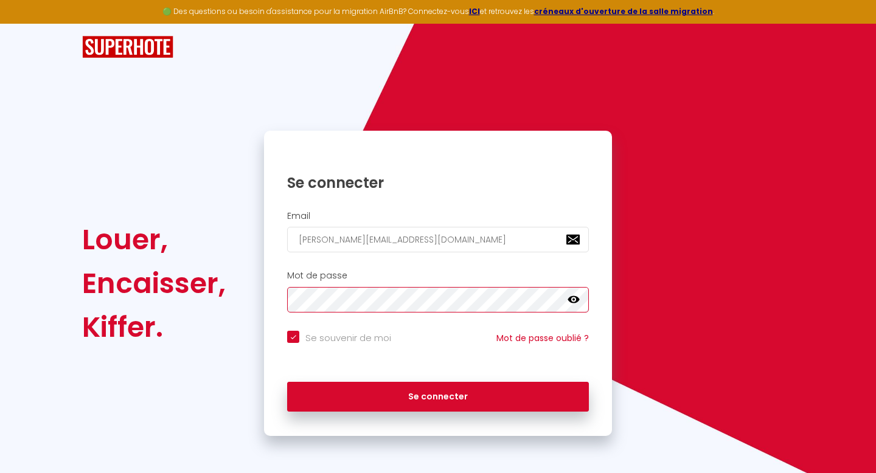
click at [259, 288] on div "Se connecter Email [PERSON_NAME][EMAIL_ADDRESS][DOMAIN_NAME] Mot de passe false…" at bounding box center [438, 283] width 364 height 305
click at [290, 340] on input "Se souvenir de moi" at bounding box center [339, 337] width 104 height 12
checkbox input "false"
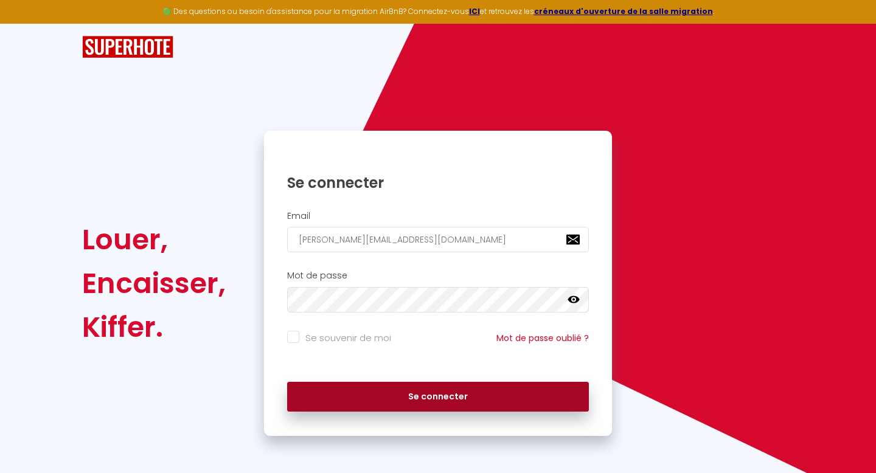
click at [353, 397] on button "Se connecter" at bounding box center [438, 397] width 302 height 30
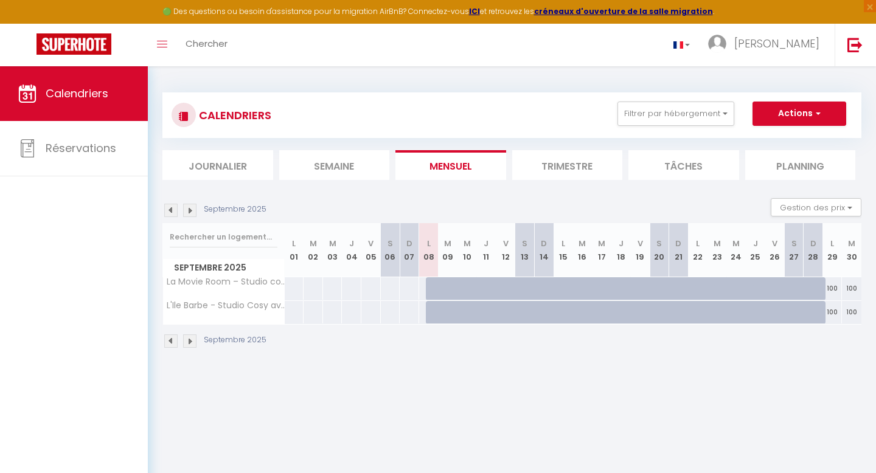
click at [193, 212] on img at bounding box center [189, 210] width 13 height 13
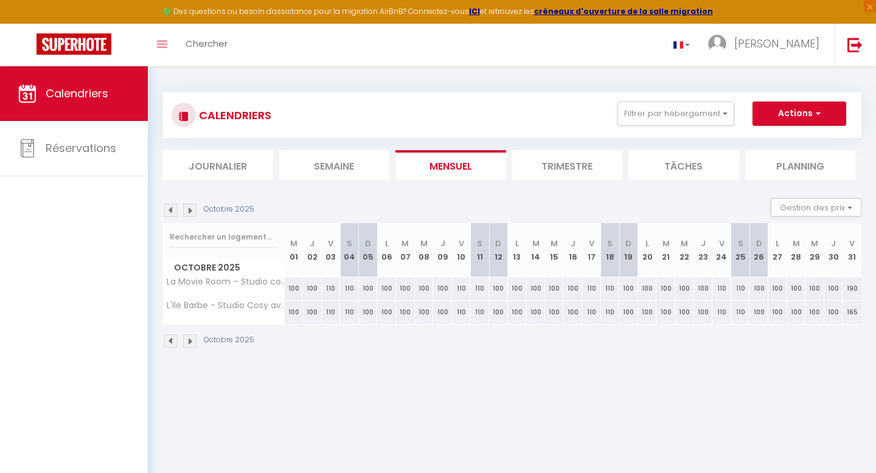
click at [193, 212] on img at bounding box center [189, 210] width 13 height 13
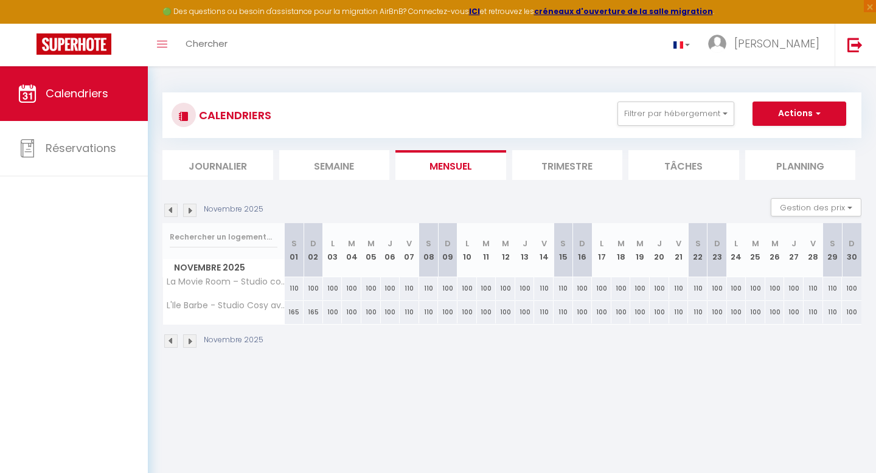
click at [193, 212] on img at bounding box center [189, 210] width 13 height 13
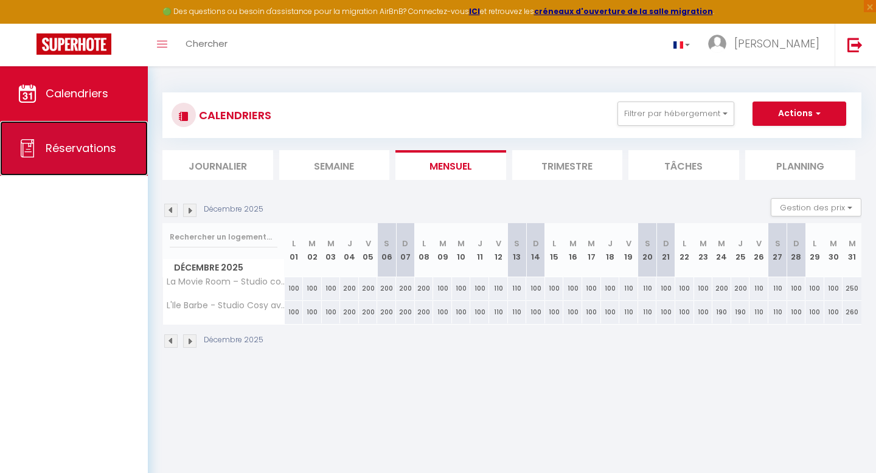
click at [77, 151] on span "Réservations" at bounding box center [81, 147] width 71 height 15
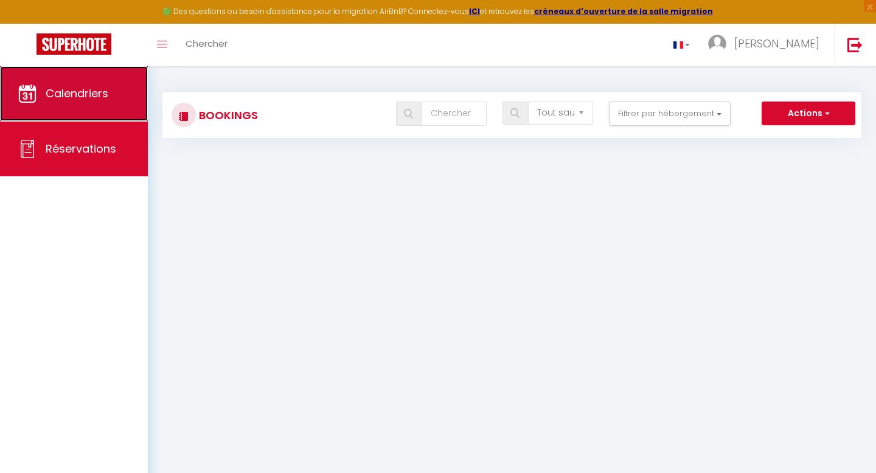
click at [64, 110] on link "Calendriers" at bounding box center [74, 93] width 148 height 55
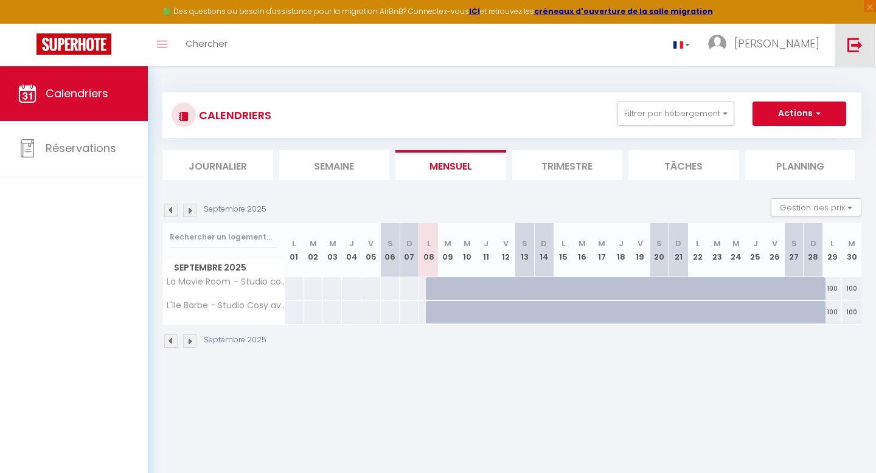
click at [870, 42] on link at bounding box center [854, 45] width 40 height 43
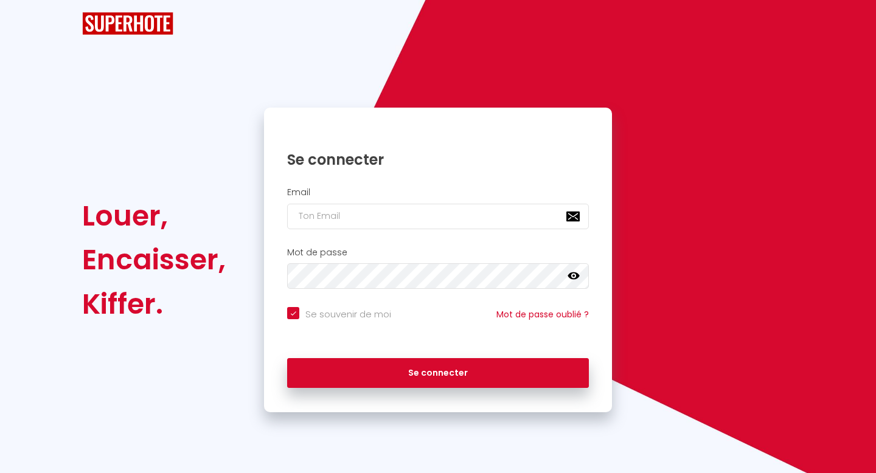
checkbox input "true"
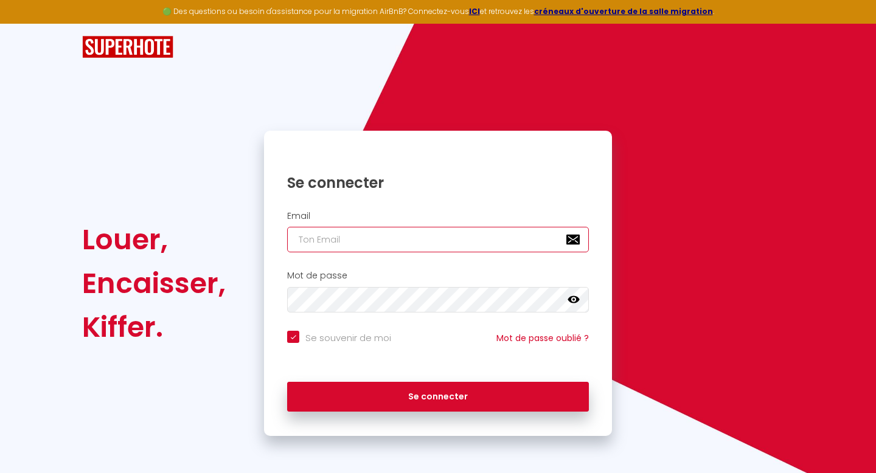
type input "[EMAIL_ADDRESS][DOMAIN_NAME]"
checkbox input "true"
